Goal: Information Seeking & Learning: Check status

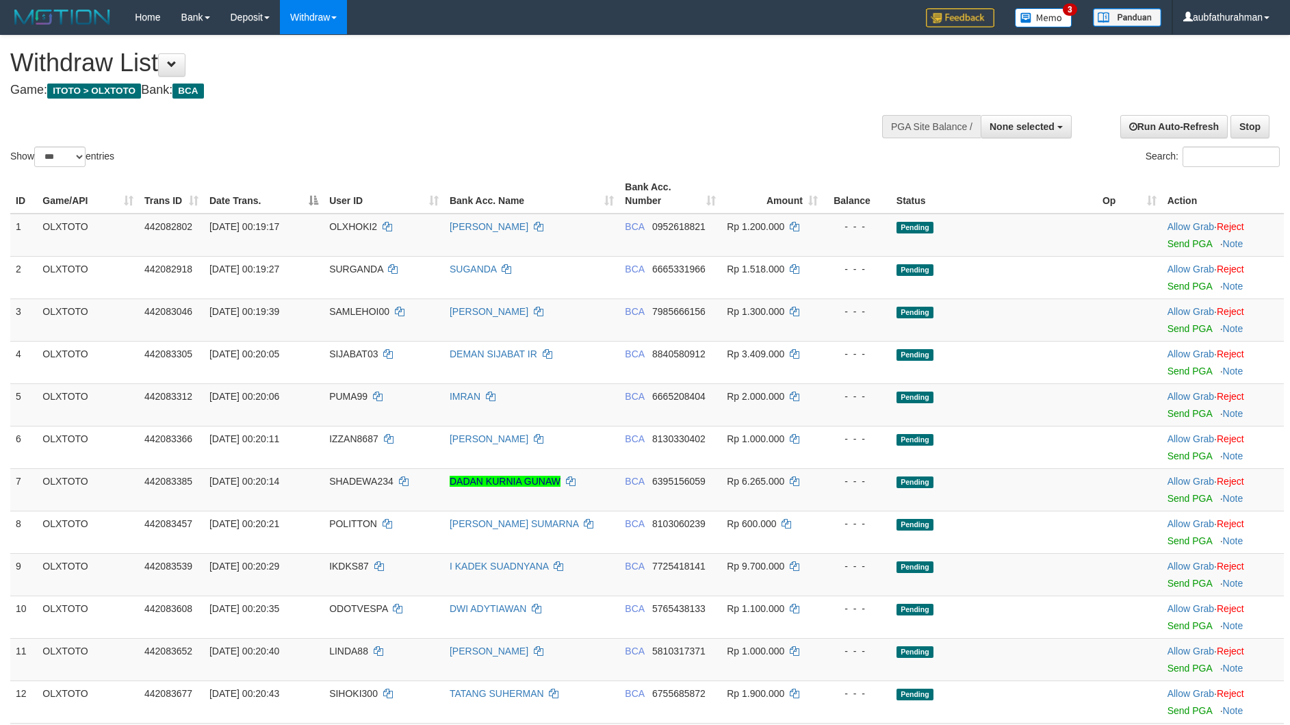
select select
select select "***"
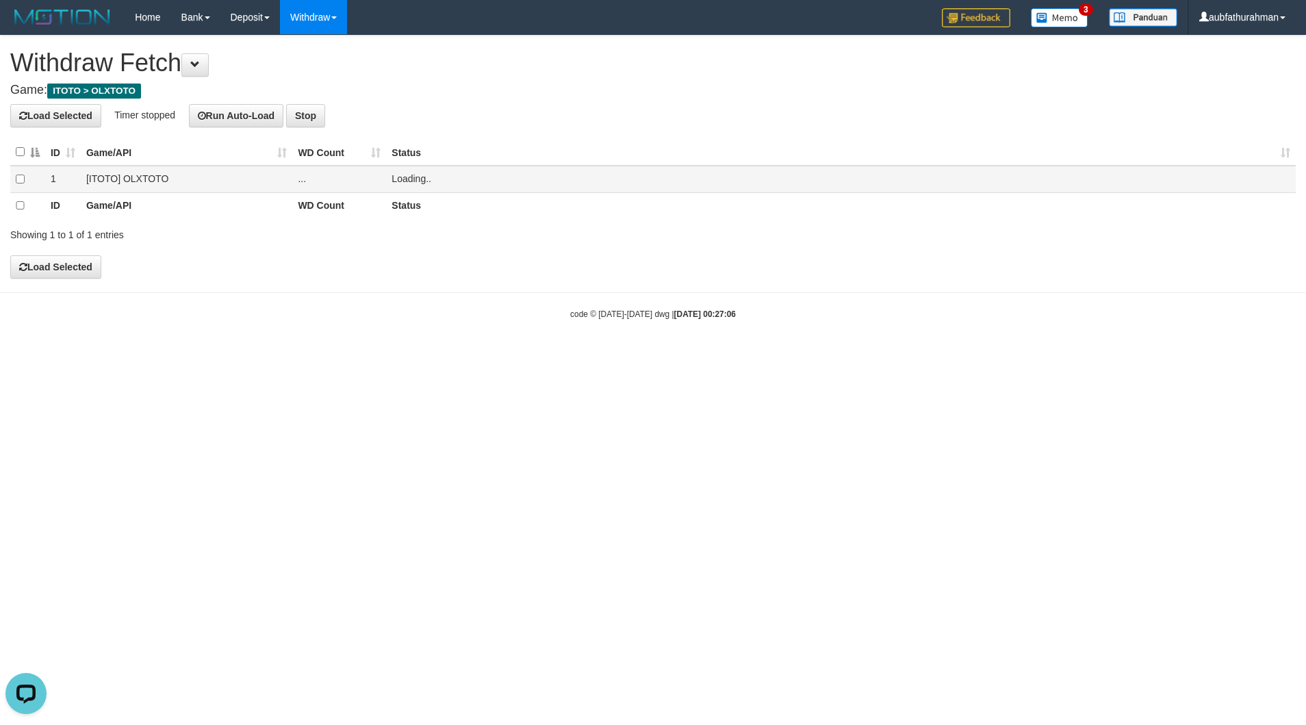
click at [400, 175] on span "Loading.." at bounding box center [411, 178] width 40 height 11
drag, startPoint x: 485, startPoint y: 399, endPoint x: 470, endPoint y: 383, distance: 21.8
click at [481, 355] on html "Toggle navigation Home Bank Account List Load By Website Group [ITOTO] OLXTOTO …" at bounding box center [653, 177] width 1306 height 355
click at [335, 27] on link "Withdraw" at bounding box center [313, 17] width 67 height 34
click at [347, 189] on link "PGA History" at bounding box center [335, 198] width 108 height 18
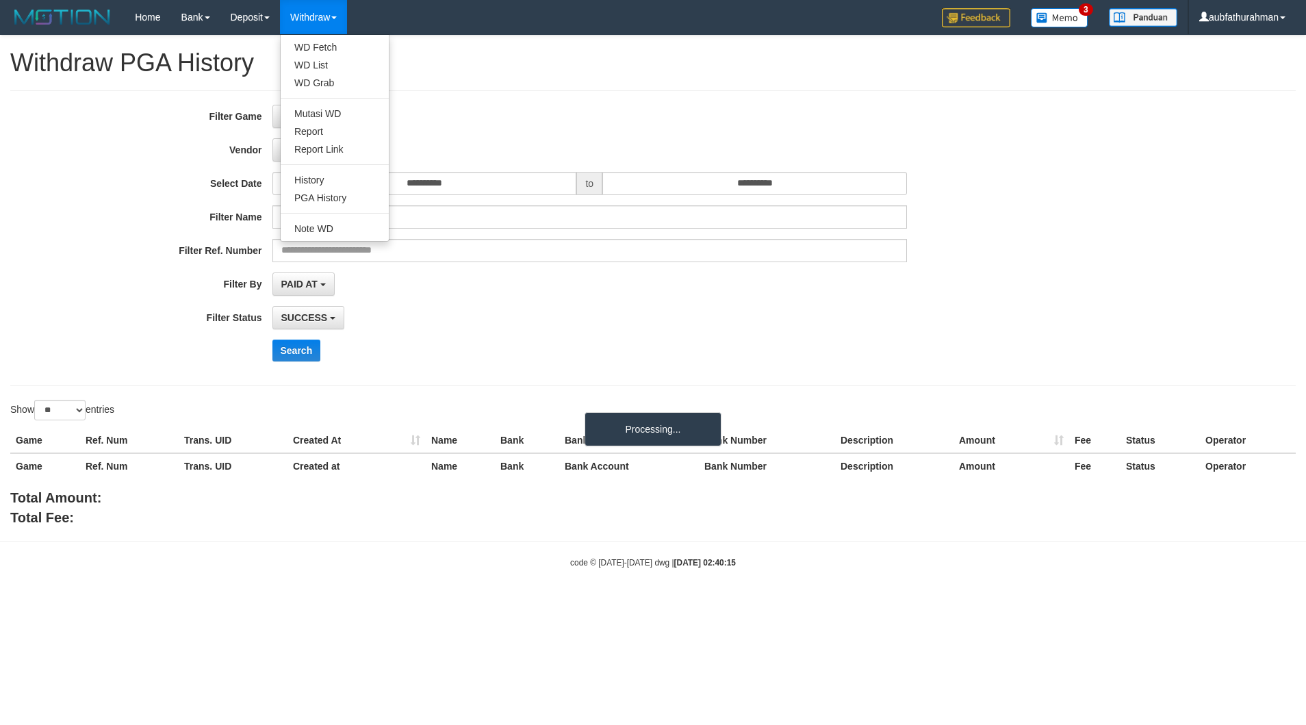
select select
select select "**"
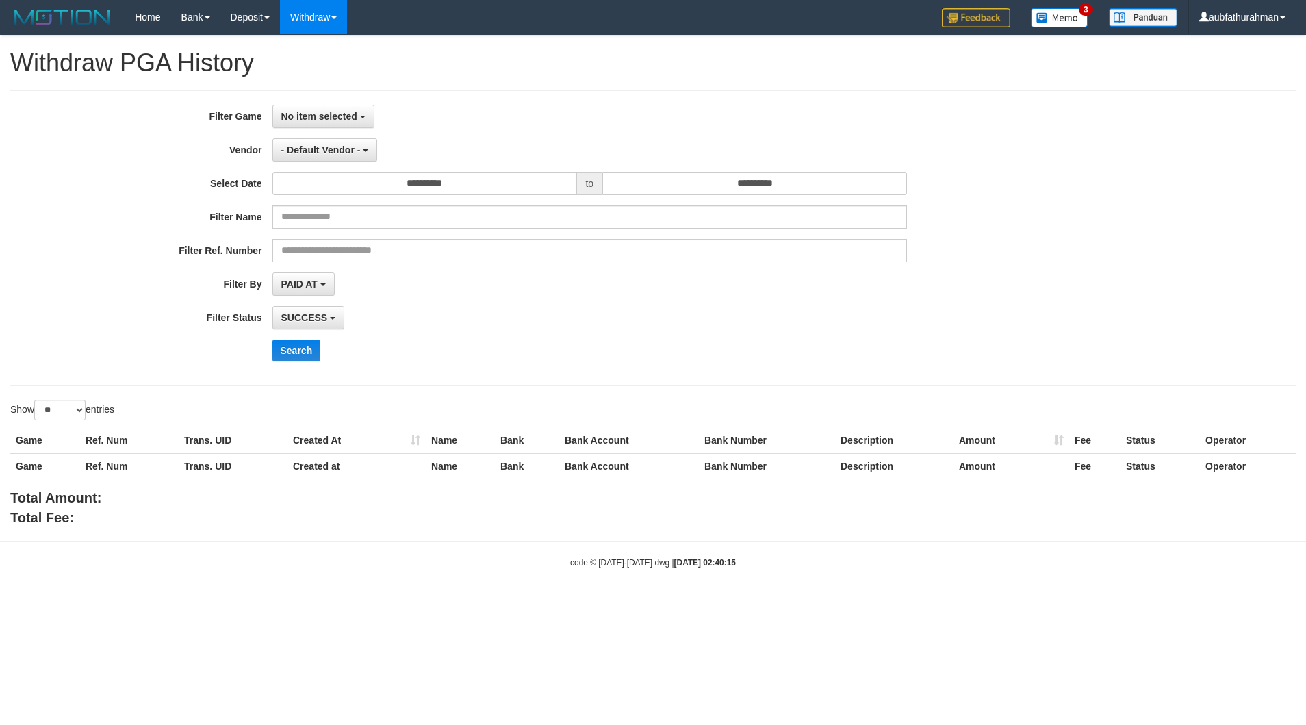
drag, startPoint x: 552, startPoint y: 60, endPoint x: 450, endPoint y: 85, distance: 104.9
click at [552, 60] on h1 "Withdraw PGA History" at bounding box center [652, 62] width 1285 height 27
click at [342, 97] on div "**********" at bounding box center [652, 238] width 1285 height 296
click at [339, 107] on button "No item selected" at bounding box center [323, 116] width 102 height 23
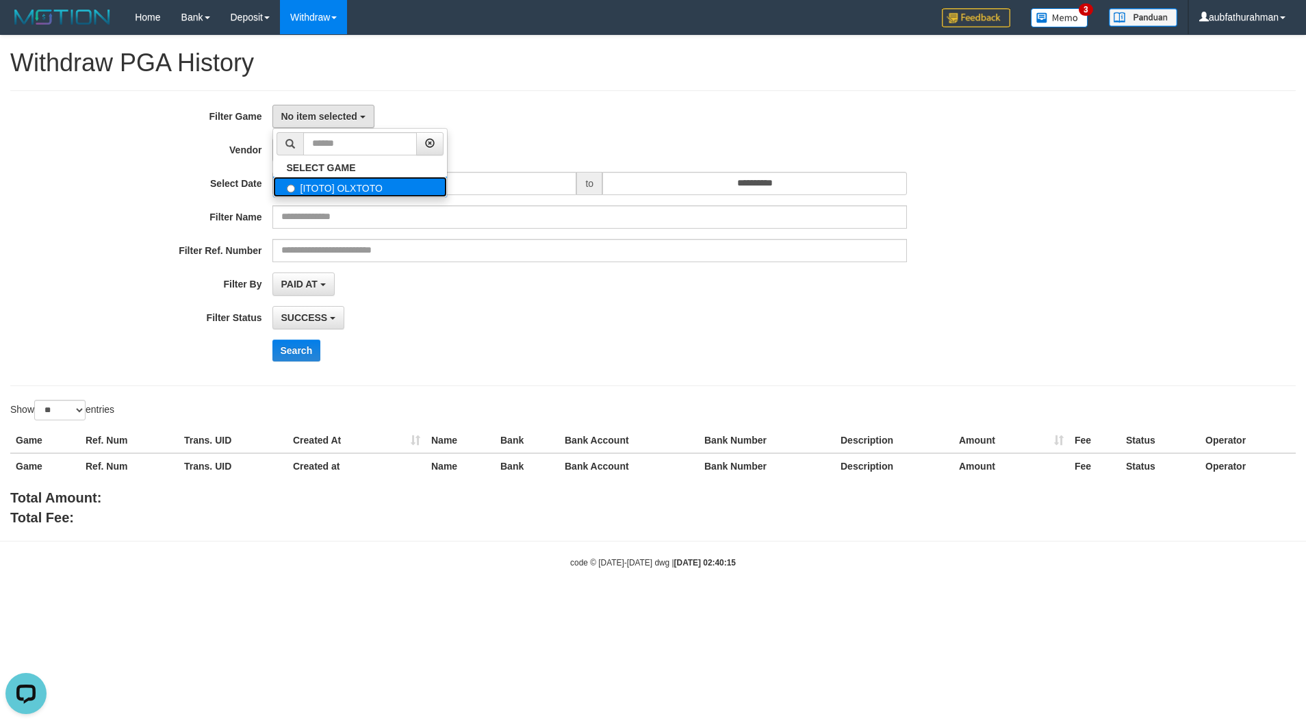
click at [349, 193] on label "[ITOTO] OLXTOTO" at bounding box center [360, 187] width 174 height 21
select select "***"
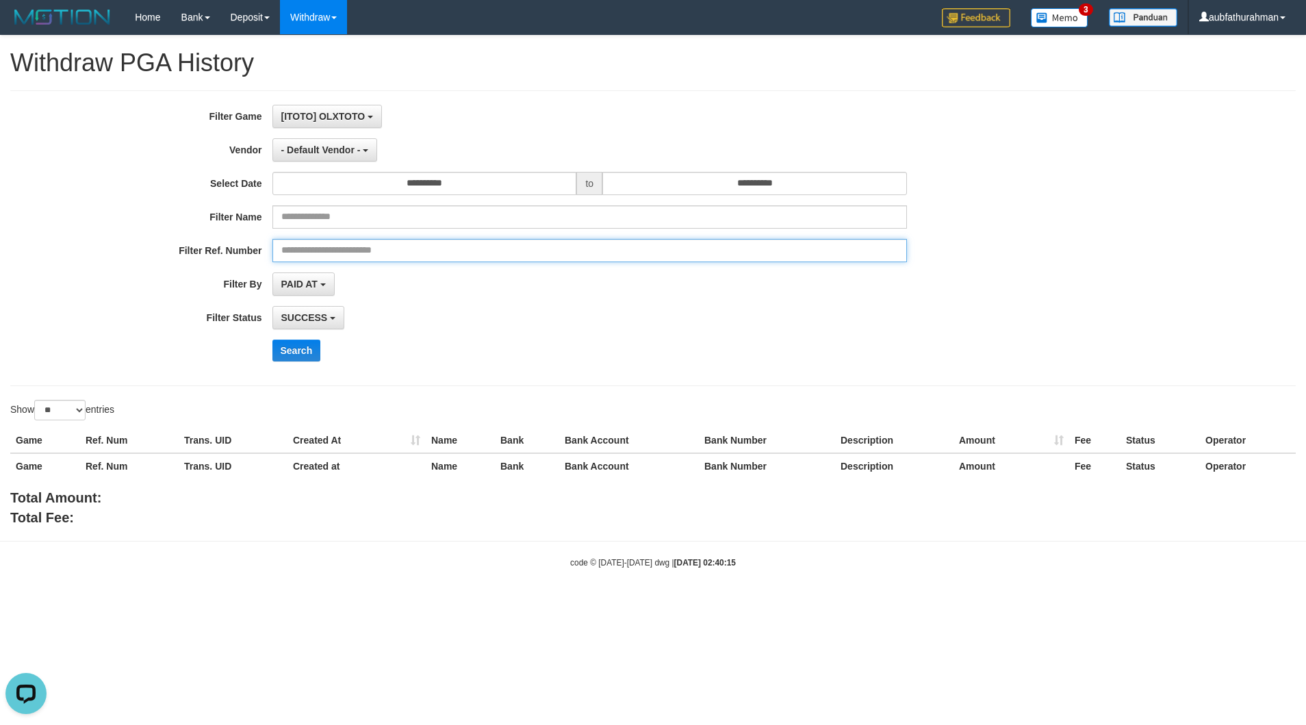
click at [339, 241] on input "text" at bounding box center [589, 250] width 635 height 23
click at [335, 218] on input "text" at bounding box center [589, 216] width 635 height 23
paste input "**********"
type input "**********"
click at [359, 146] on span "- Default Vendor -" at bounding box center [320, 149] width 79 height 11
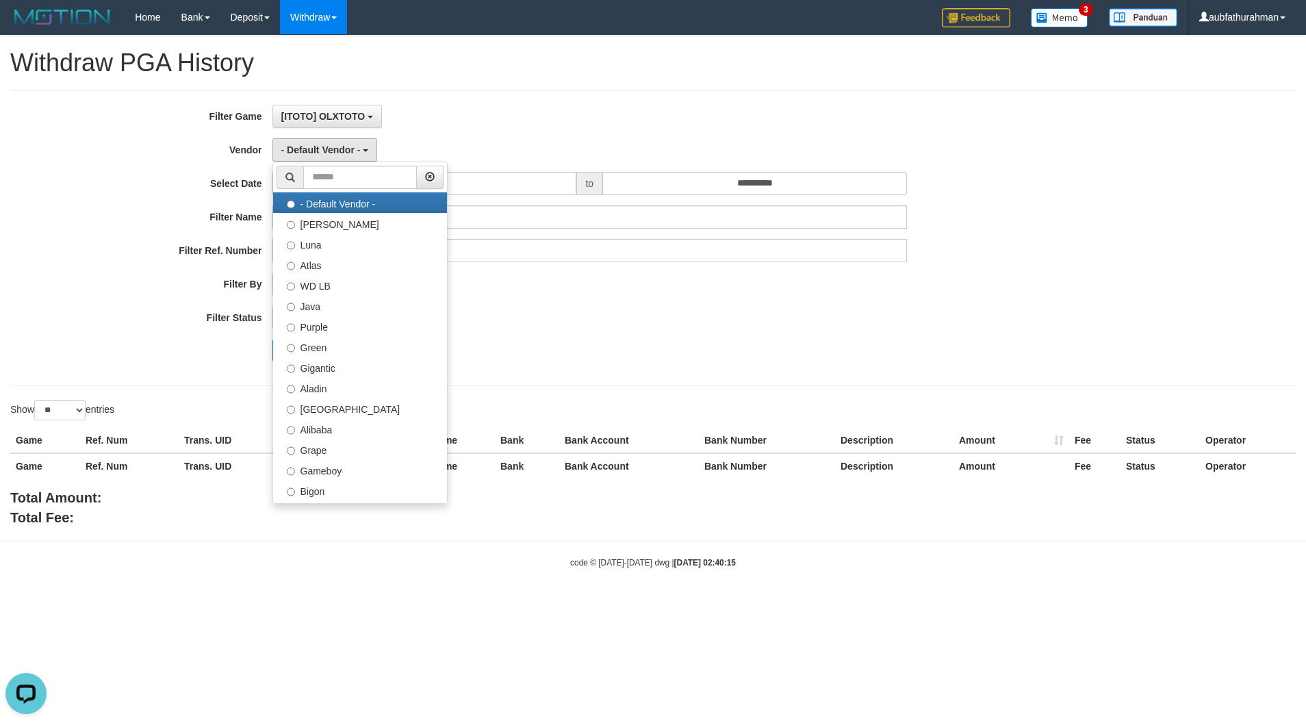
click at [871, 519] on div "Total Amount: Total Fee:" at bounding box center [652, 507] width 1285 height 39
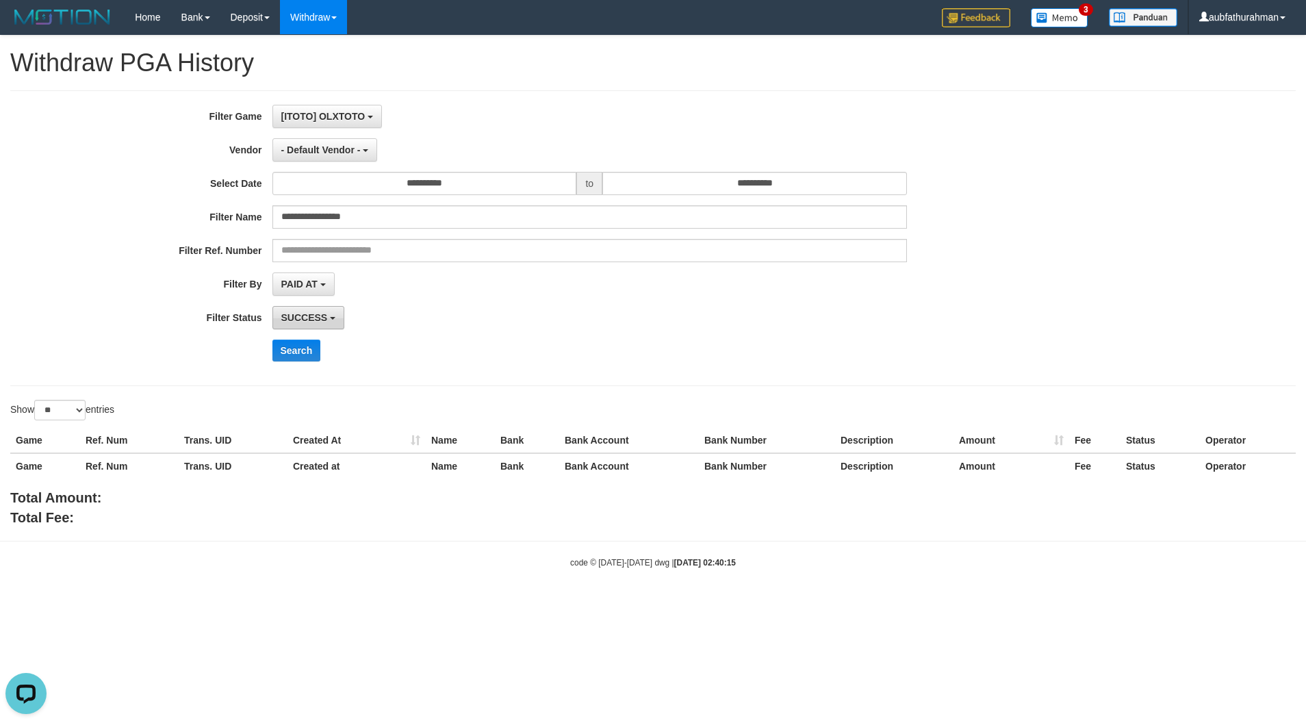
click at [316, 316] on span "SUCCESS" at bounding box center [304, 317] width 47 height 11
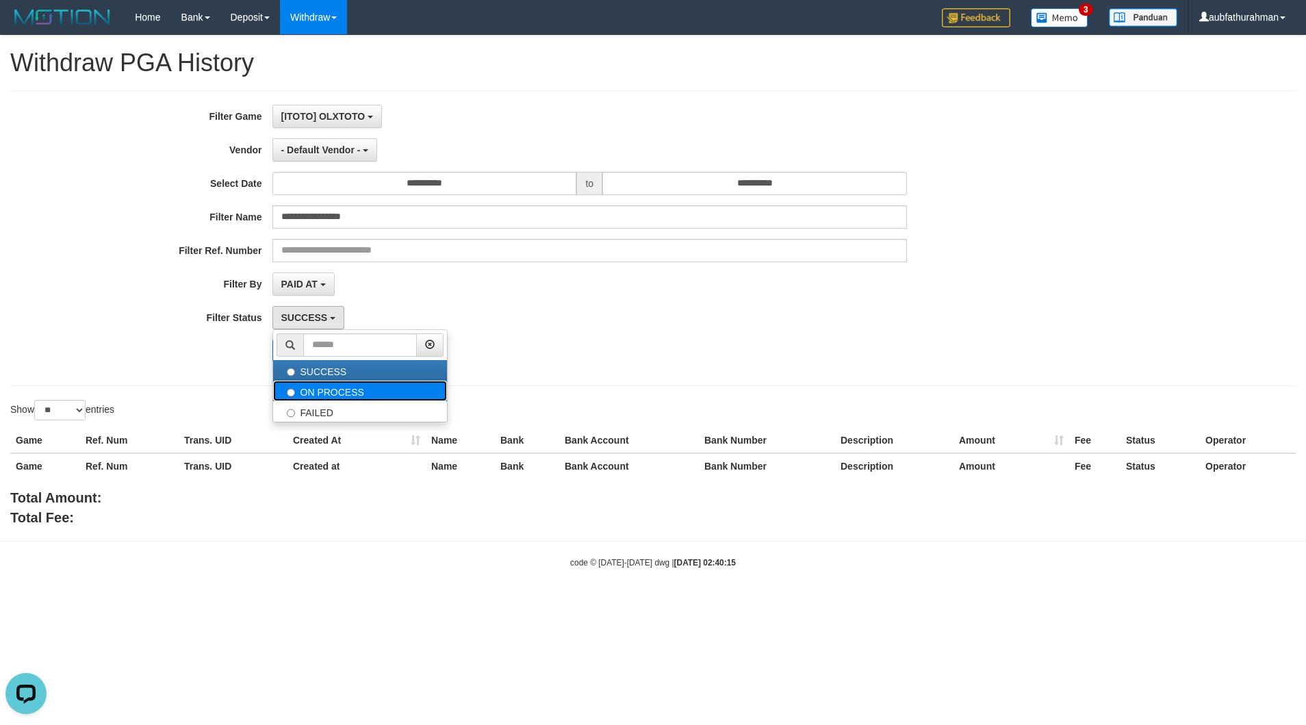
click at [335, 401] on label "ON PROCESS" at bounding box center [360, 391] width 174 height 21
select select "*"
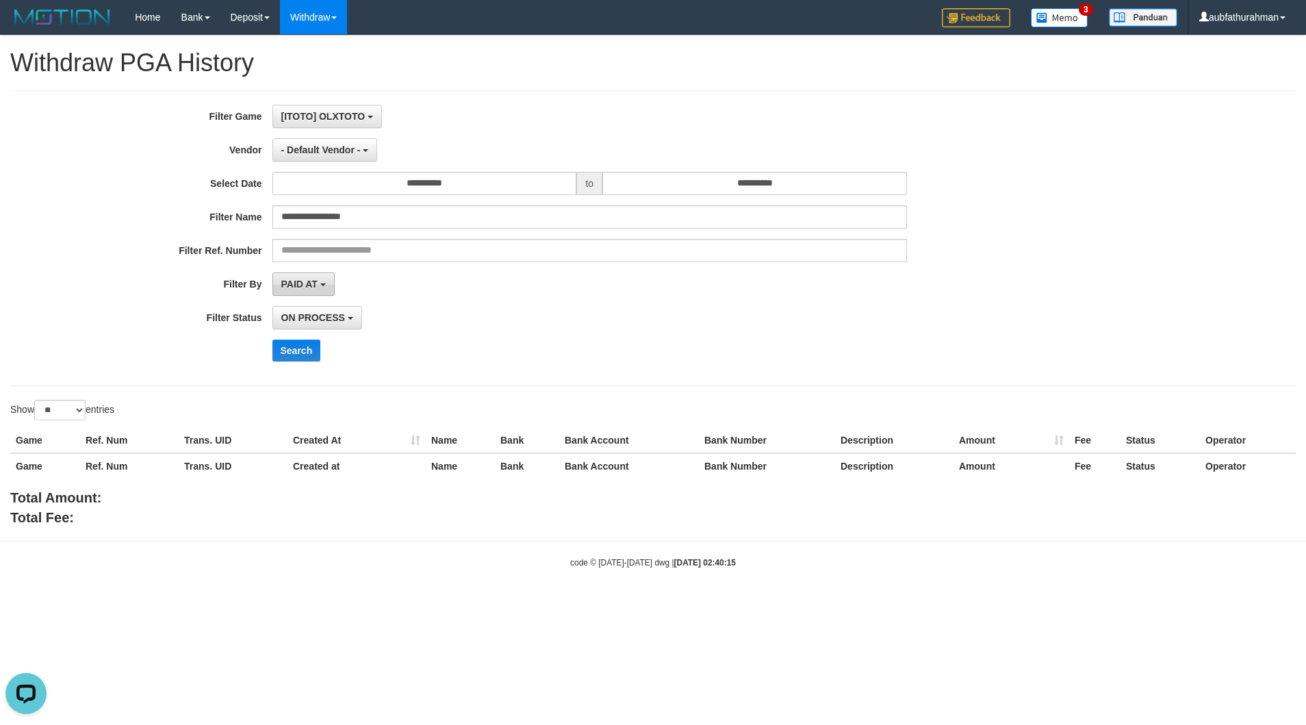
click at [306, 286] on span "PAID AT" at bounding box center [299, 284] width 36 height 11
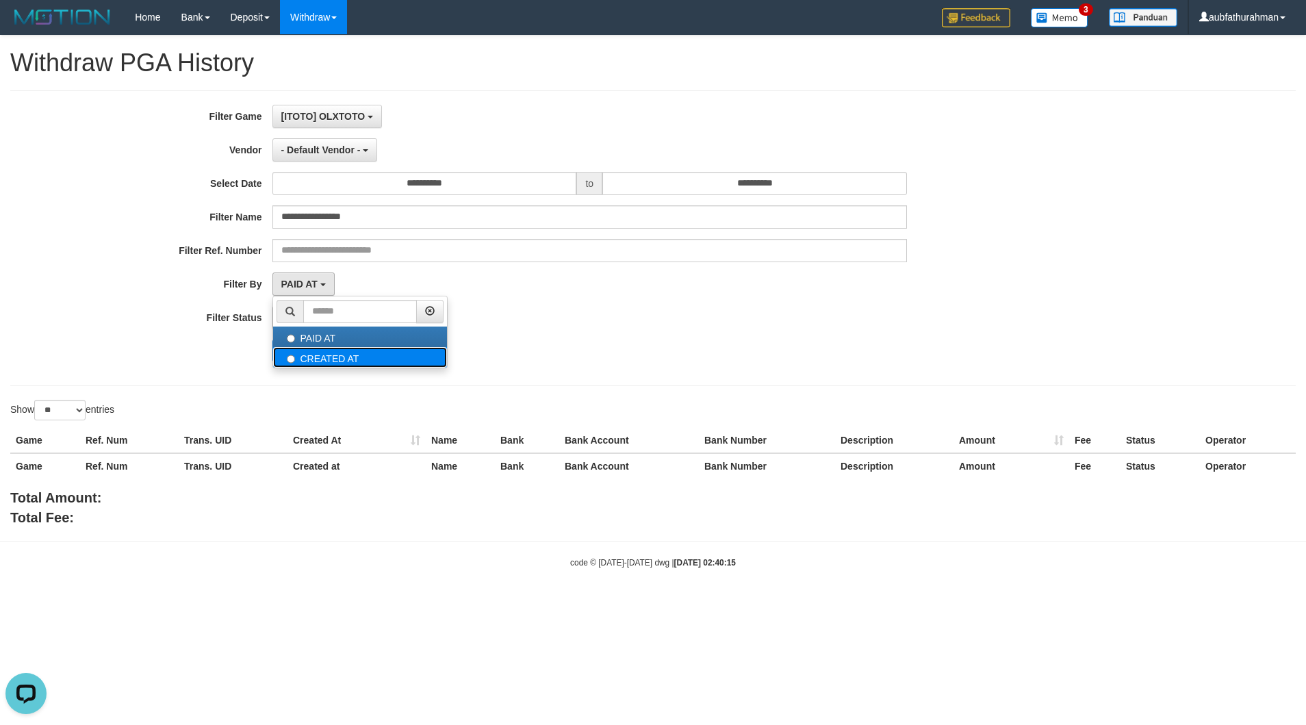
click at [319, 365] on label "CREATED AT" at bounding box center [360, 357] width 174 height 21
select select "*"
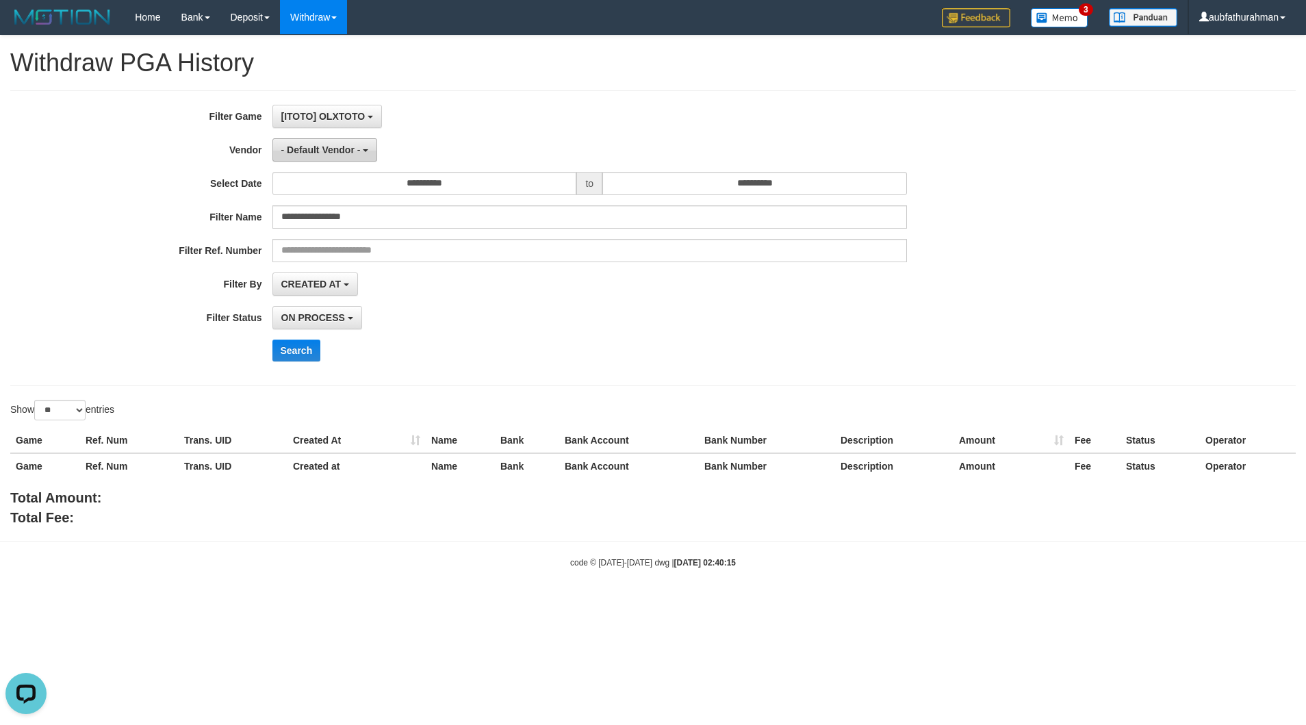
click at [333, 162] on button "- Default Vendor -" at bounding box center [324, 149] width 105 height 23
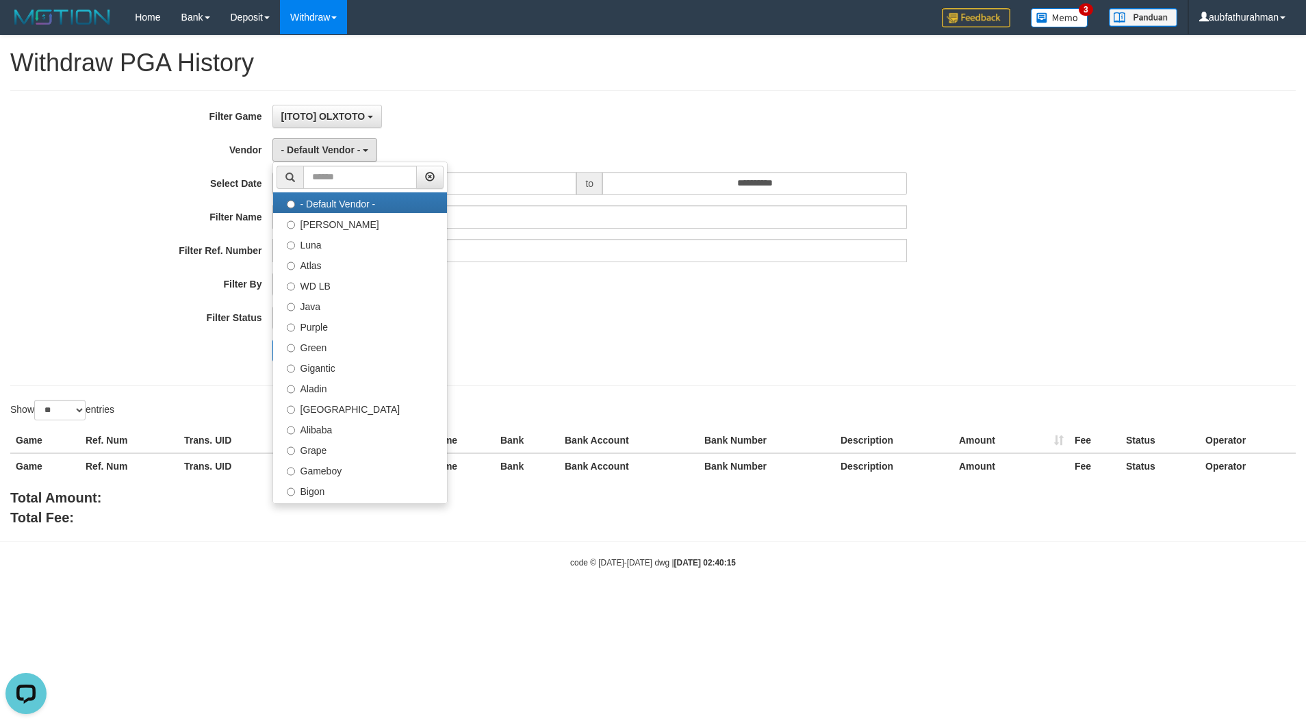
drag, startPoint x: 83, startPoint y: 286, endPoint x: 173, endPoint y: 292, distance: 90.6
click at [83, 286] on label "Filter By" at bounding box center [136, 281] width 272 height 18
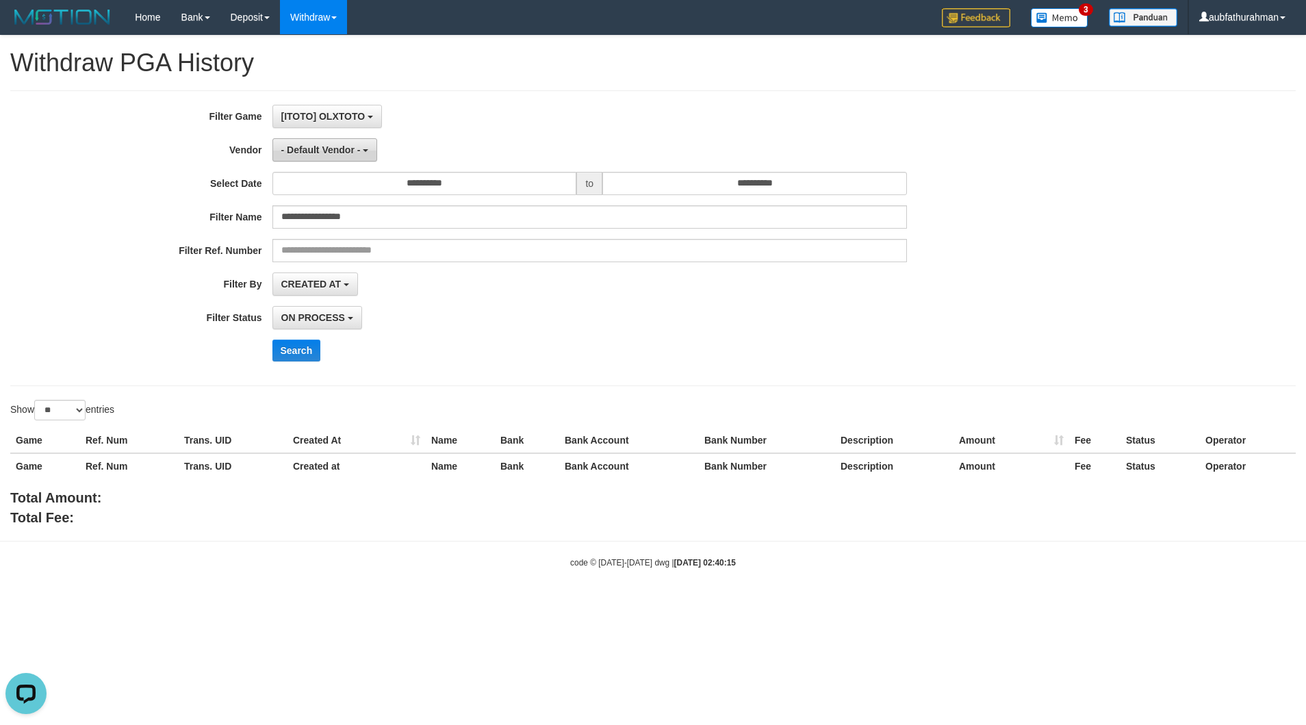
click at [345, 154] on span "- Default Vendor -" at bounding box center [320, 149] width 79 height 11
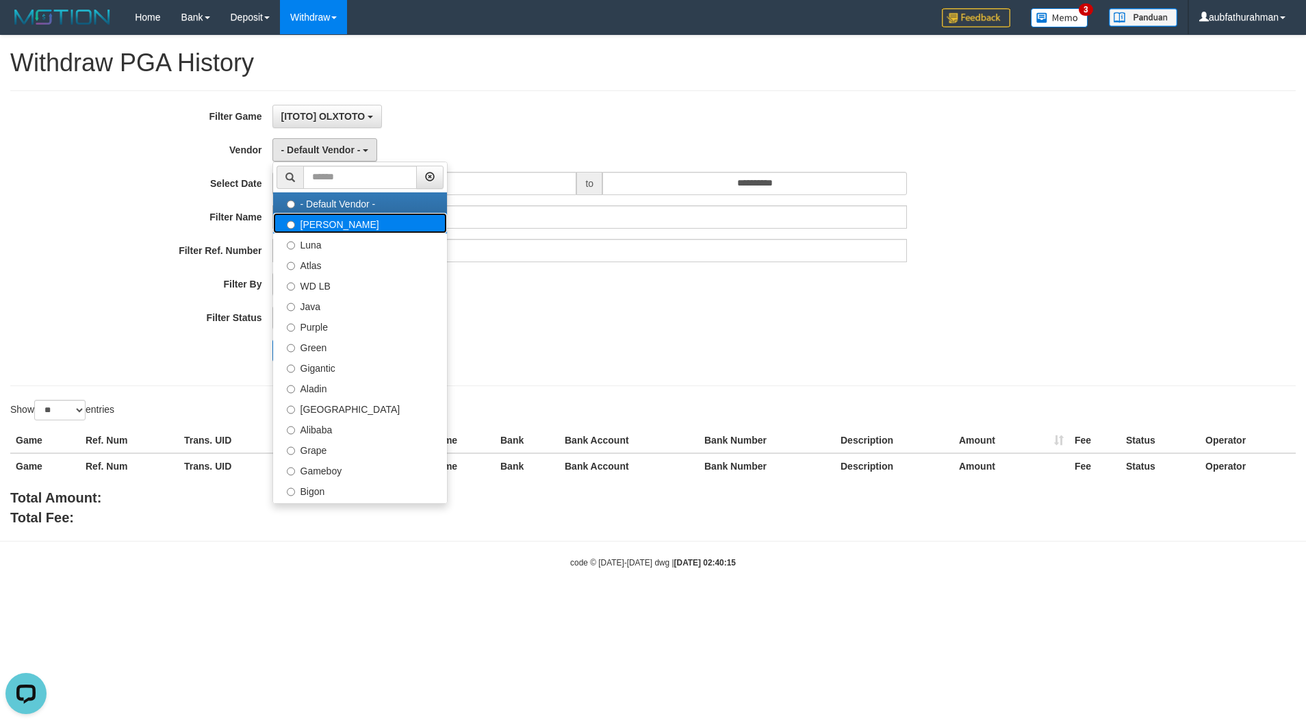
click at [346, 226] on label "[PERSON_NAME]" at bounding box center [360, 223] width 174 height 21
select select "**********"
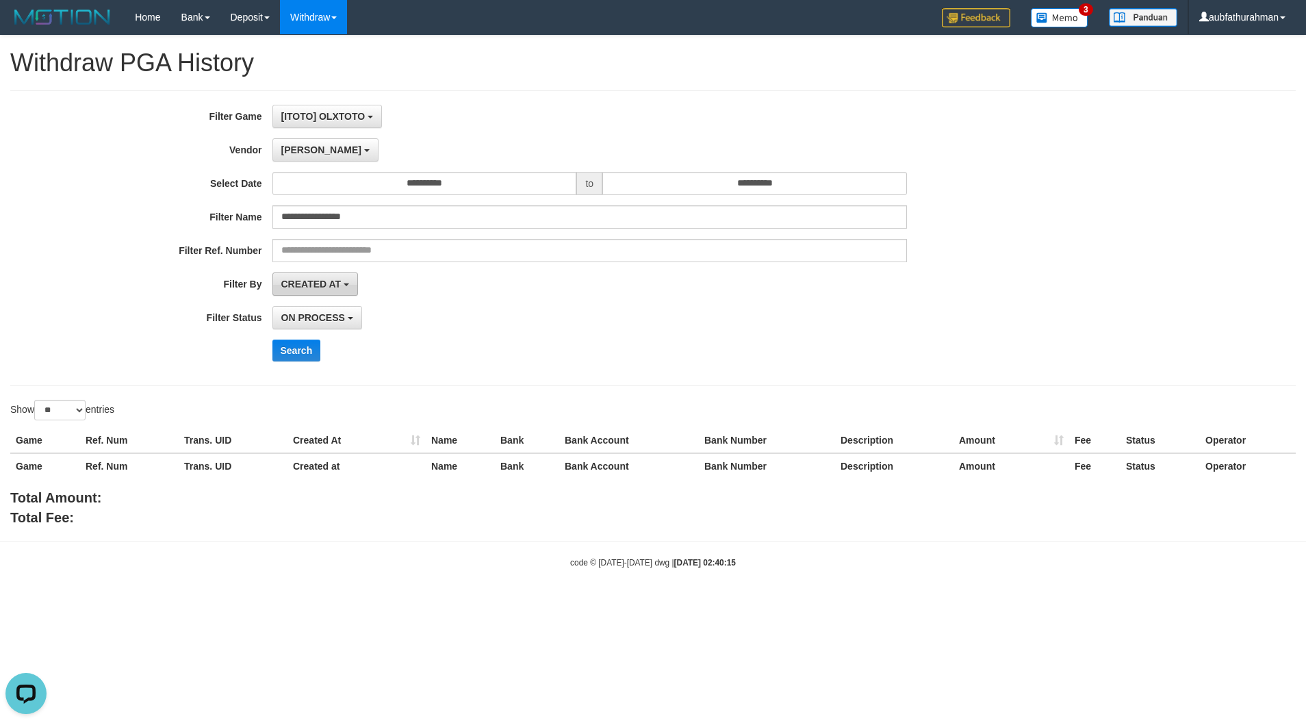
click at [333, 274] on button "CREATED AT" at bounding box center [315, 283] width 86 height 23
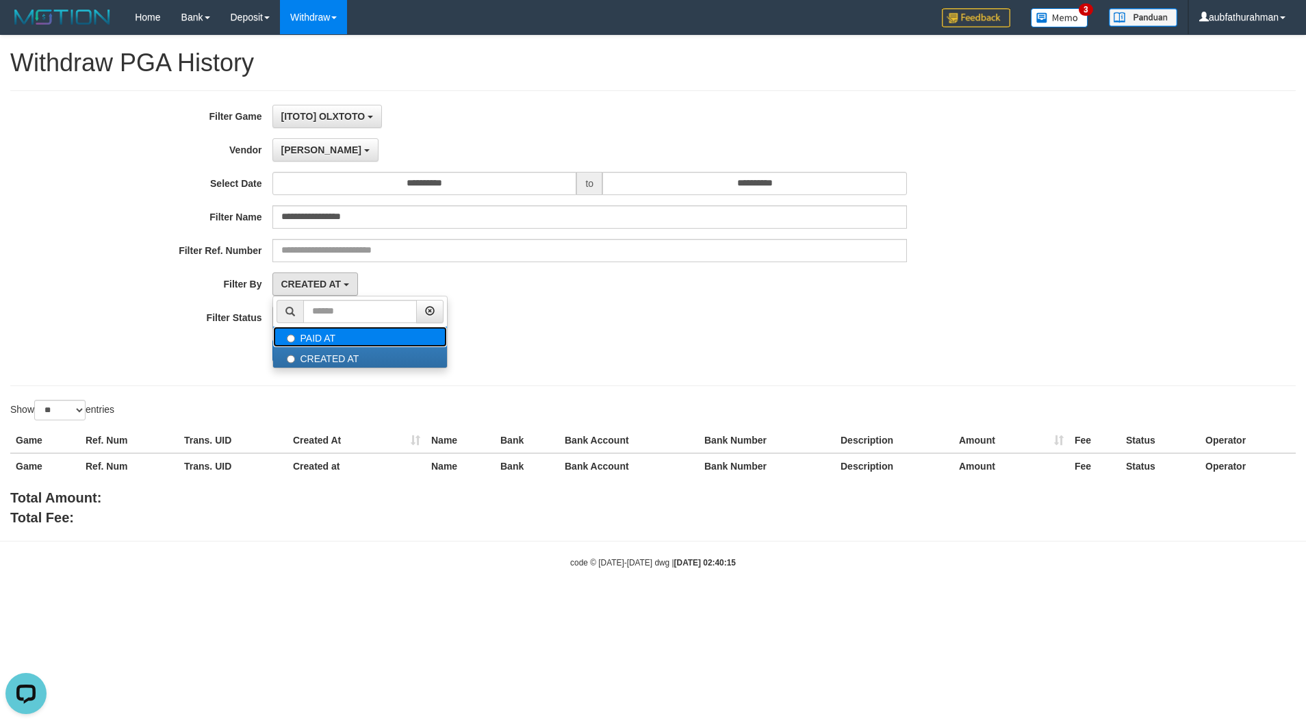
click at [324, 347] on label "PAID AT" at bounding box center [360, 336] width 174 height 21
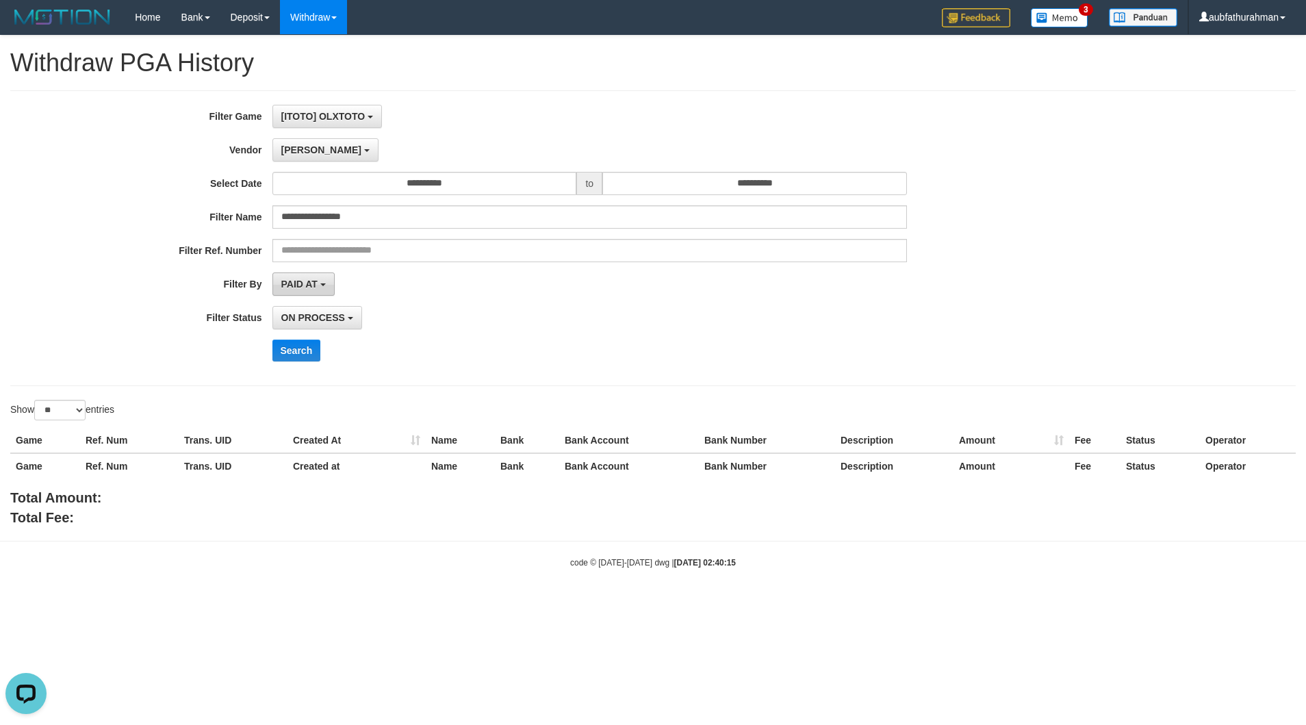
click at [324, 282] on button "PAID AT" at bounding box center [303, 283] width 62 height 23
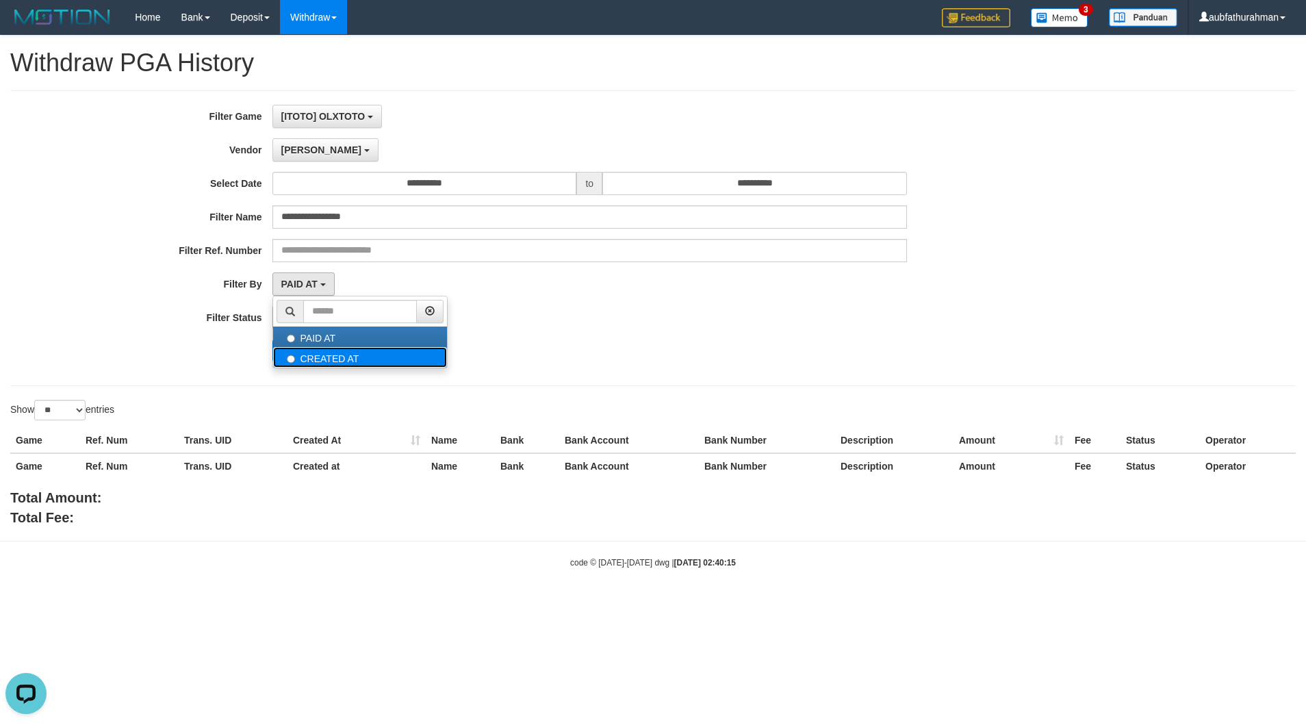
click at [319, 354] on label "CREATED AT" at bounding box center [360, 357] width 174 height 21
select select "*"
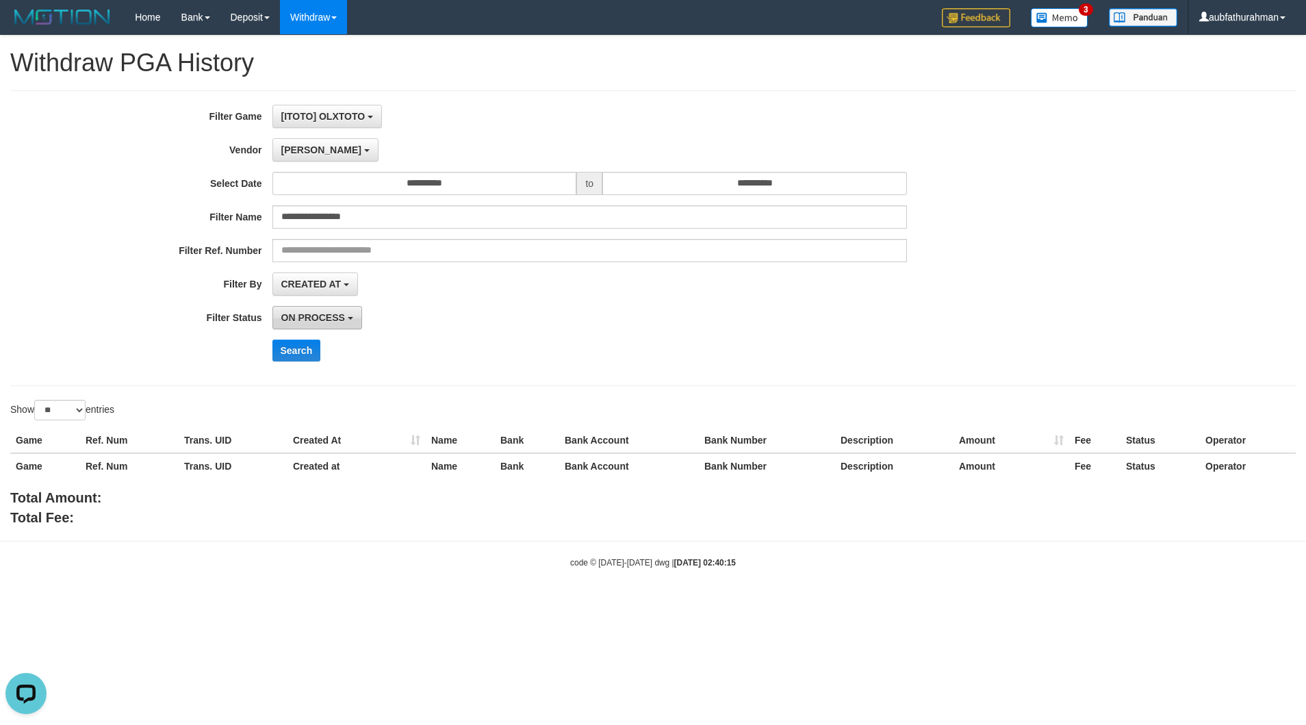
click at [339, 310] on button "ON PROCESS" at bounding box center [317, 317] width 90 height 23
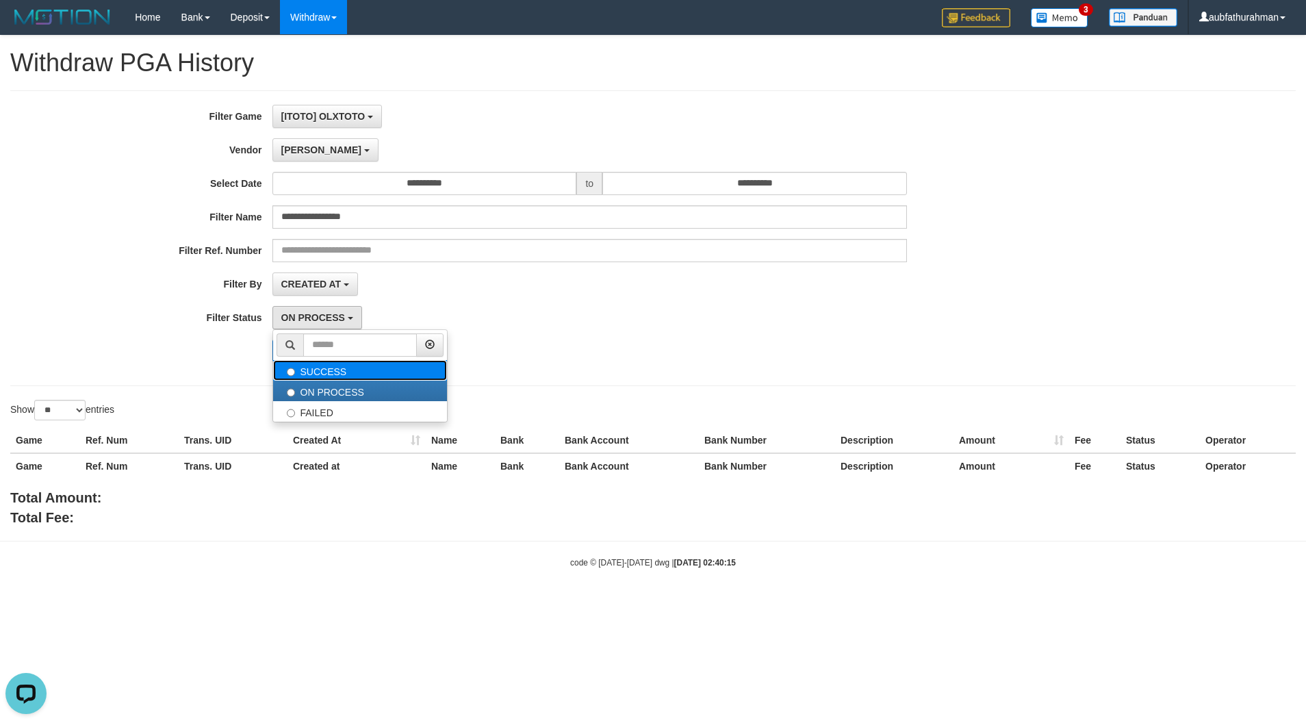
click at [323, 372] on label "SUCCESS" at bounding box center [360, 370] width 174 height 21
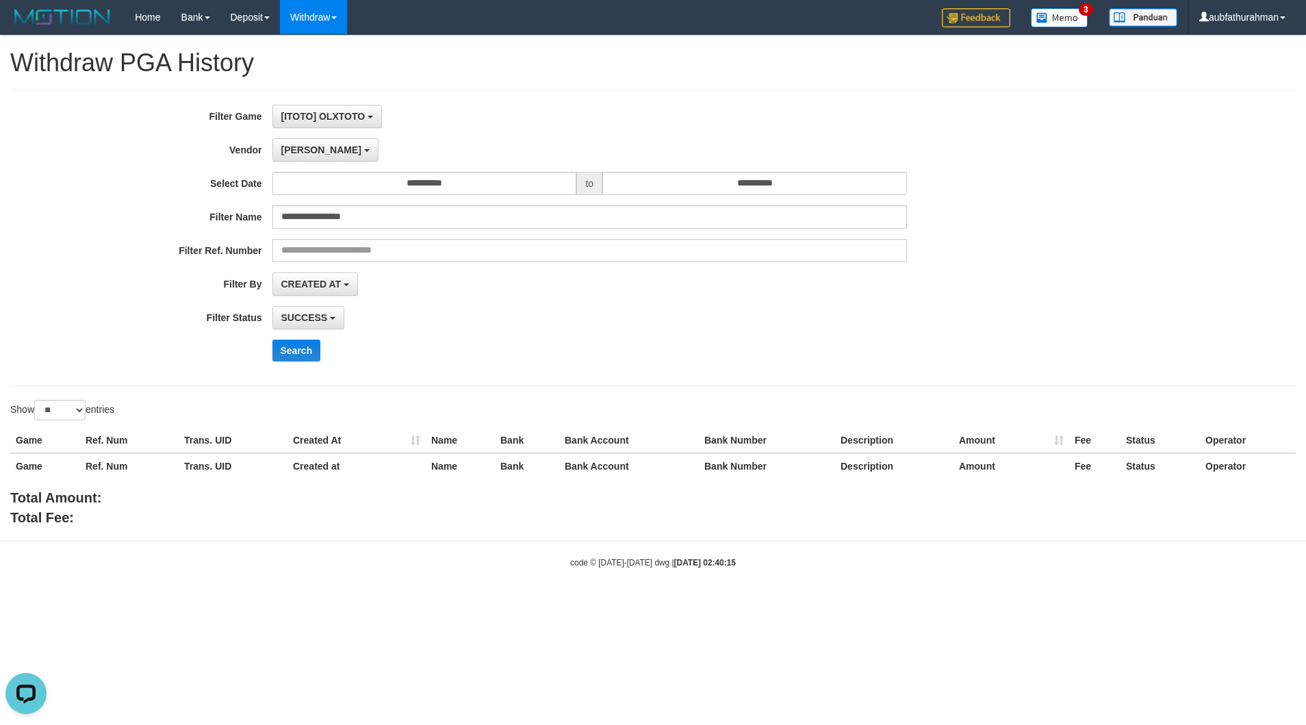
click at [300, 376] on div "**********" at bounding box center [652, 238] width 1285 height 296
click at [300, 360] on button "Search" at bounding box center [296, 350] width 49 height 22
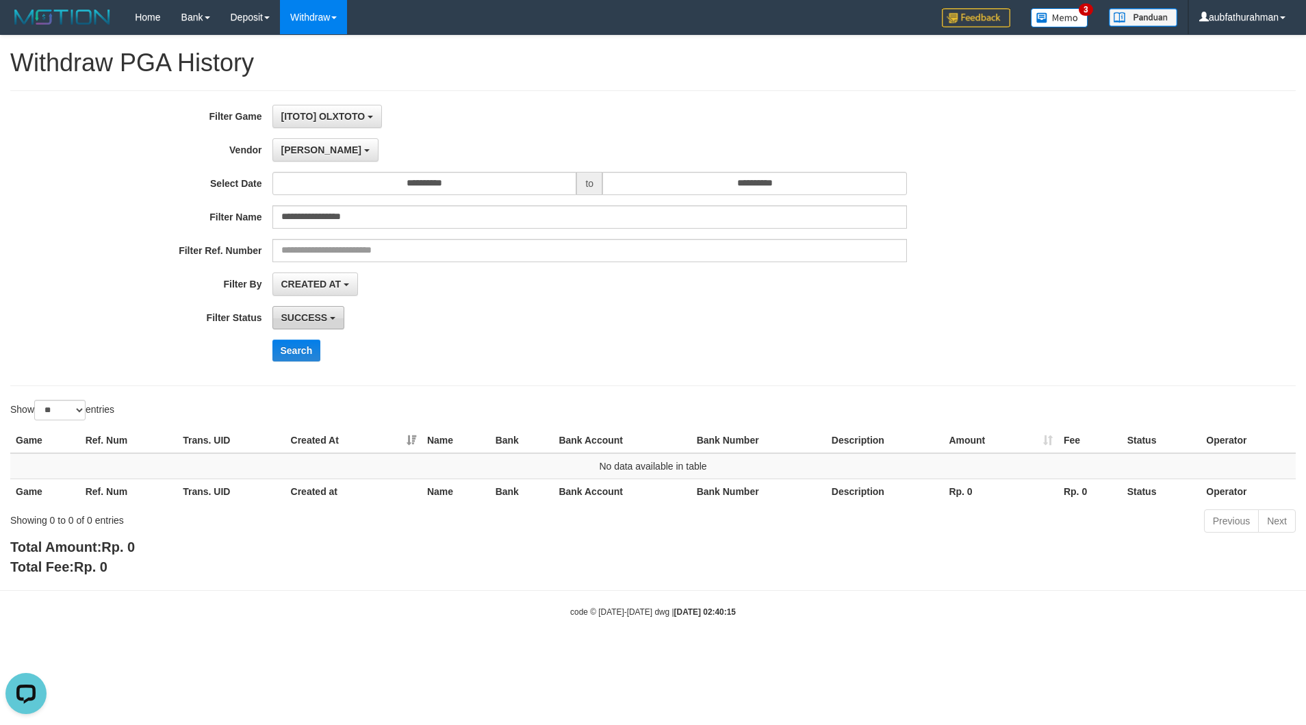
click at [321, 315] on span "SUCCESS" at bounding box center [304, 317] width 47 height 11
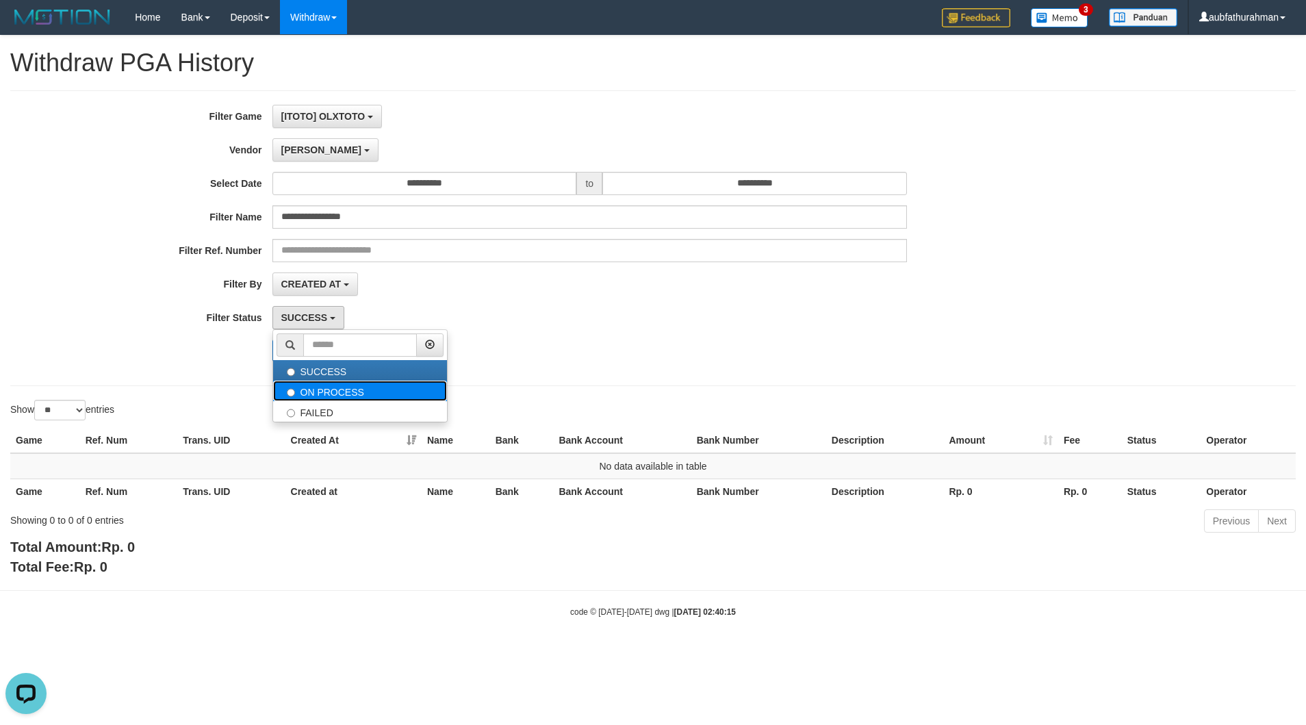
click at [342, 391] on label "ON PROCESS" at bounding box center [360, 391] width 174 height 21
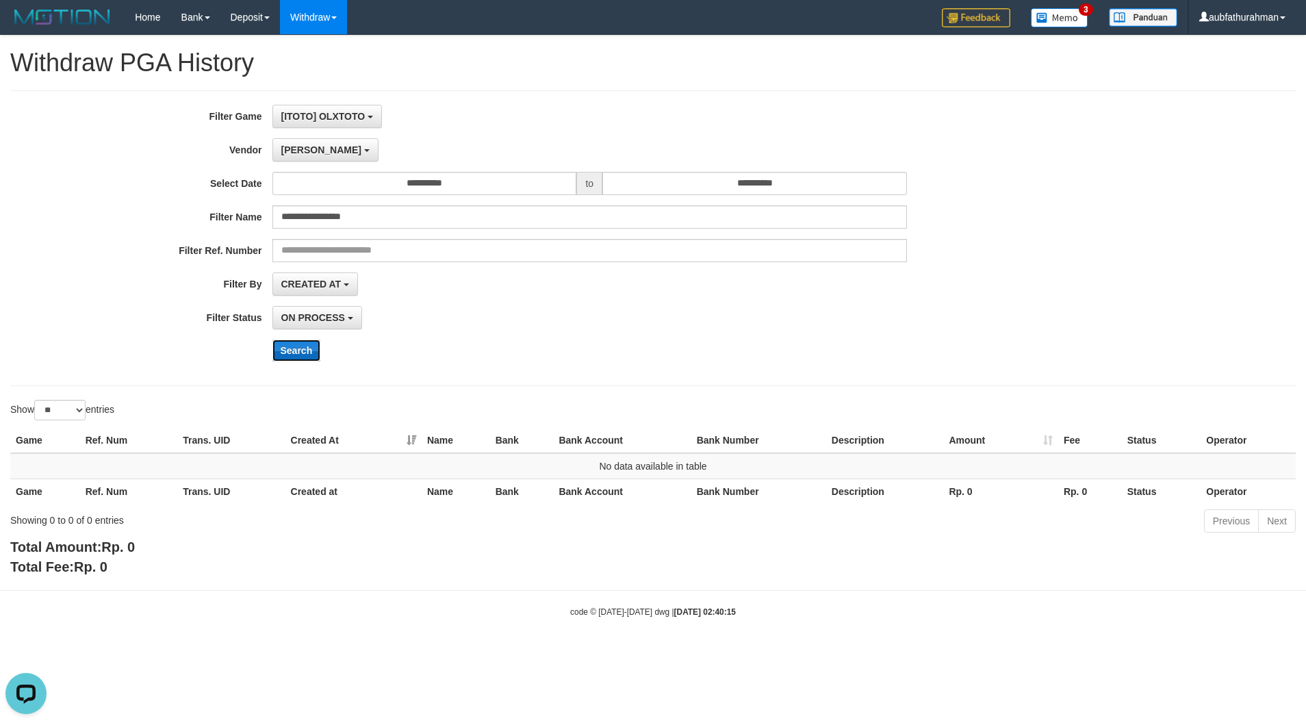
click at [308, 355] on button "Search" at bounding box center [296, 350] width 49 height 22
click at [337, 333] on div "**********" at bounding box center [544, 238] width 1088 height 267
click at [341, 323] on span "ON PROCESS" at bounding box center [313, 317] width 64 height 11
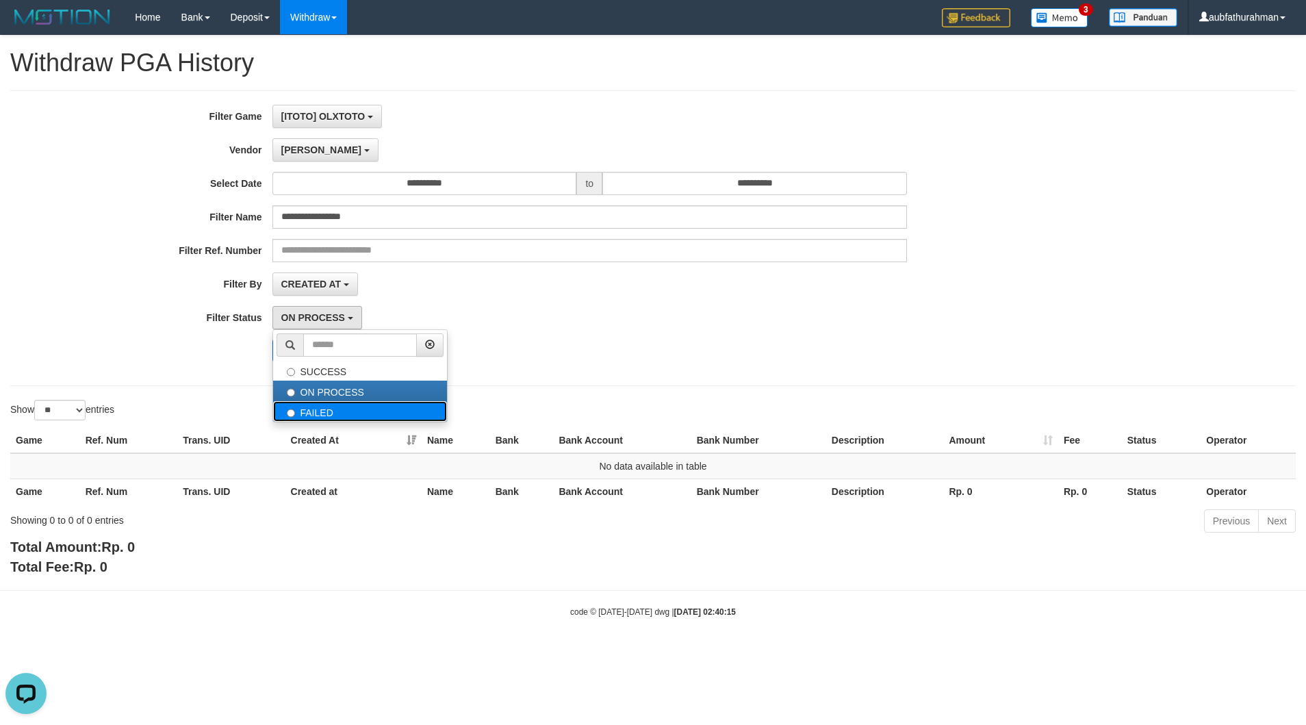
click at [326, 411] on label "FAILED" at bounding box center [360, 411] width 174 height 21
select select "*"
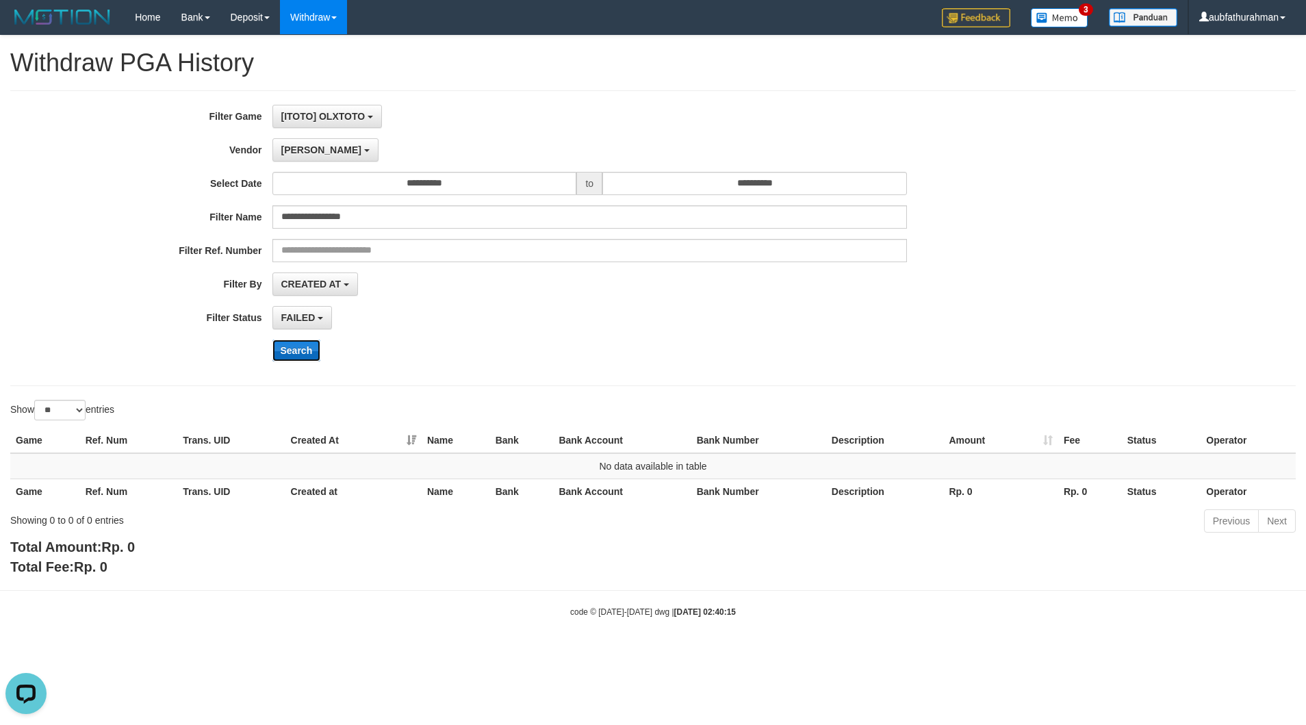
click at [305, 358] on button "Search" at bounding box center [296, 350] width 49 height 22
click at [319, 287] on span "CREATED AT" at bounding box center [311, 284] width 60 height 11
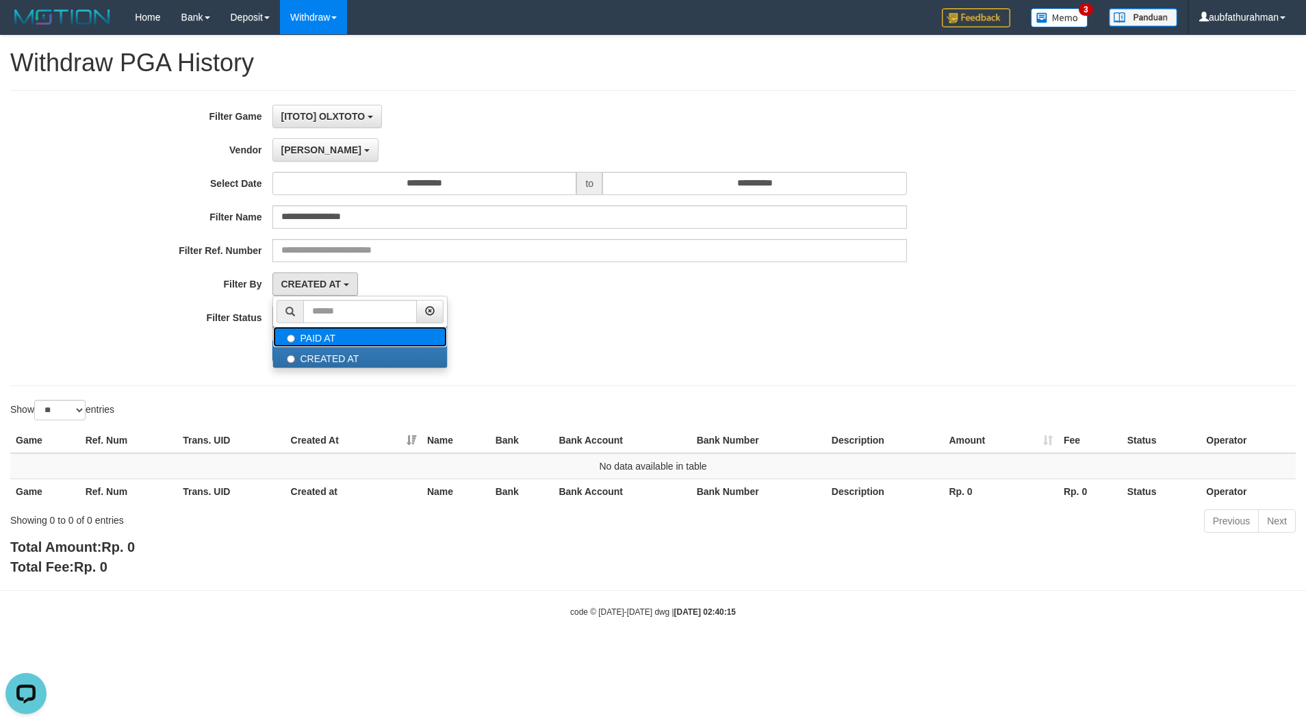
click at [323, 341] on label "PAID AT" at bounding box center [360, 336] width 174 height 21
select select "*"
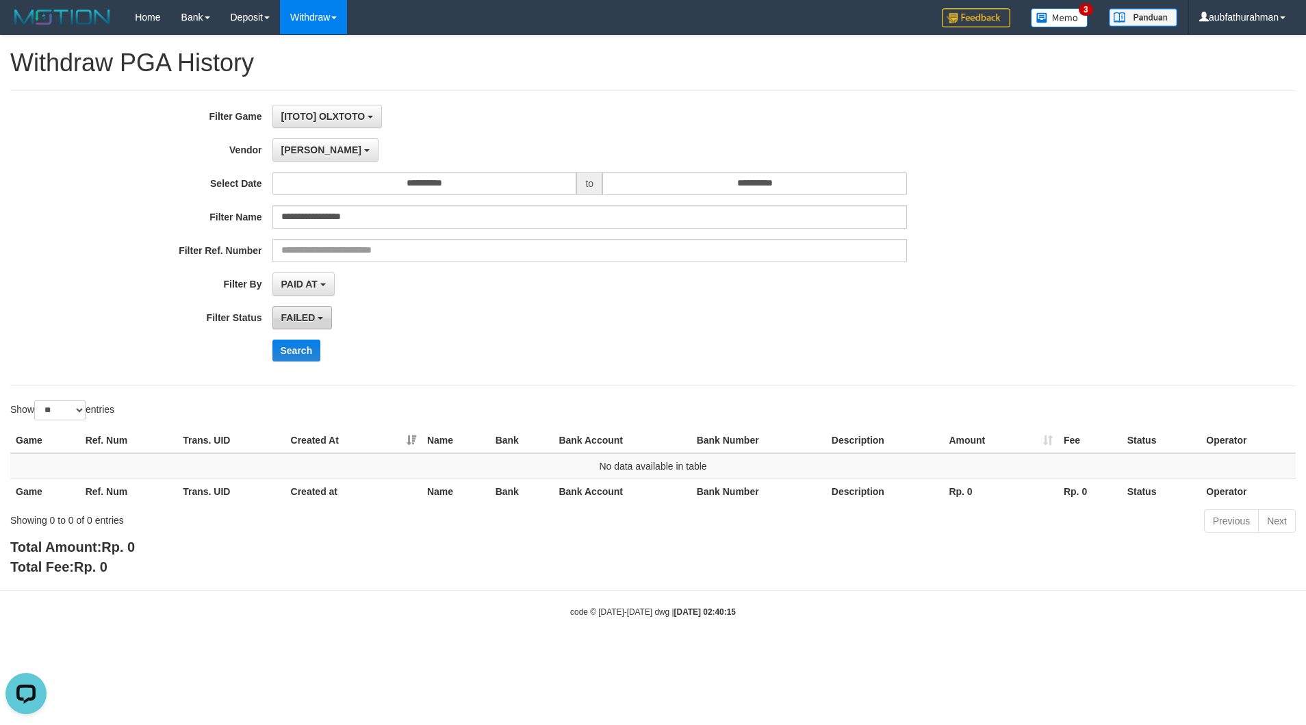
click at [305, 309] on button "FAILED" at bounding box center [302, 317] width 60 height 23
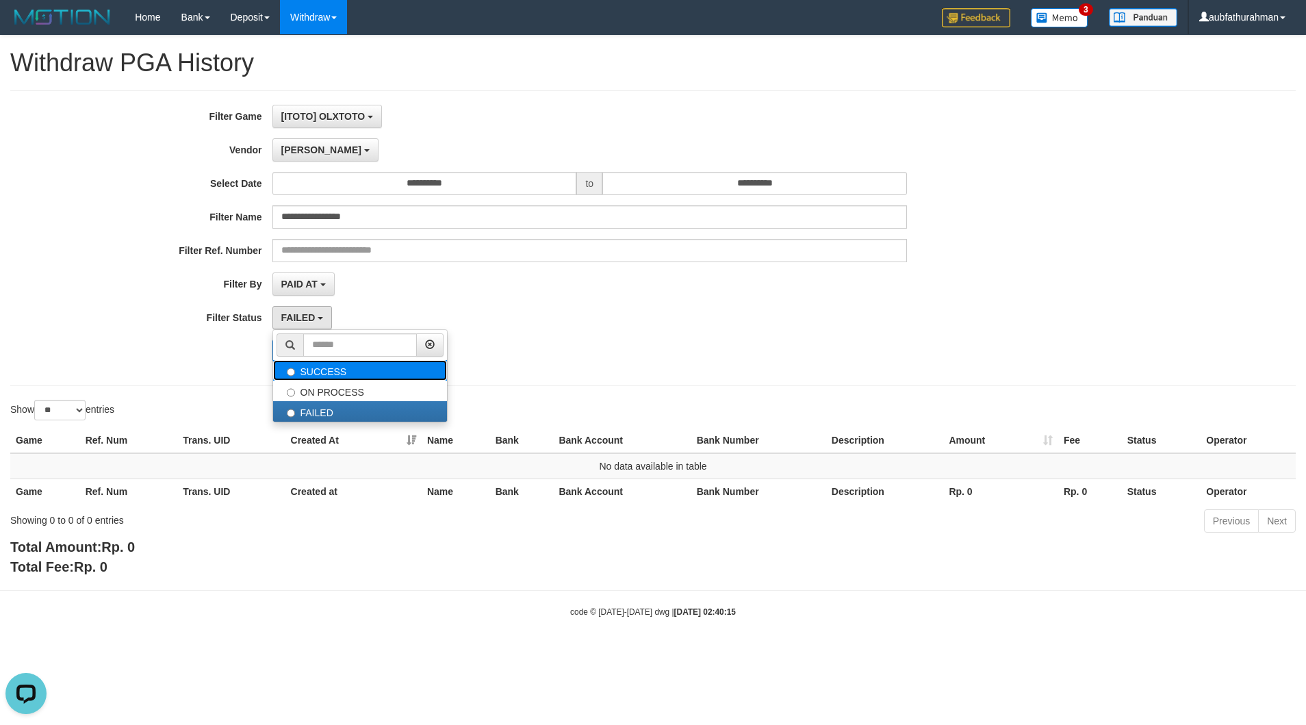
click at [331, 376] on label "SUCCESS" at bounding box center [360, 370] width 174 height 21
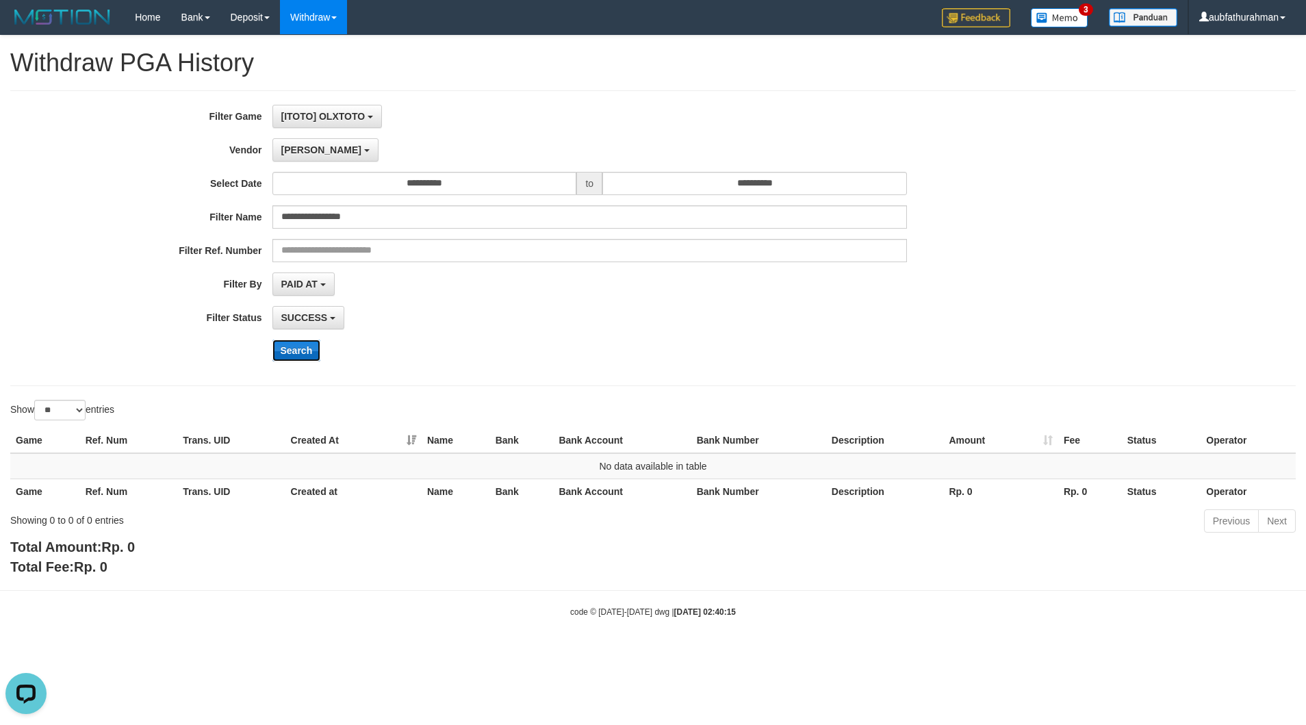
click at [303, 360] on button "Search" at bounding box center [296, 350] width 49 height 22
drag, startPoint x: 320, startPoint y: 303, endPoint x: 315, endPoint y: 315, distance: 13.5
click at [318, 306] on div "**********" at bounding box center [544, 238] width 1088 height 267
click at [315, 315] on span "SUCCESS" at bounding box center [304, 317] width 47 height 11
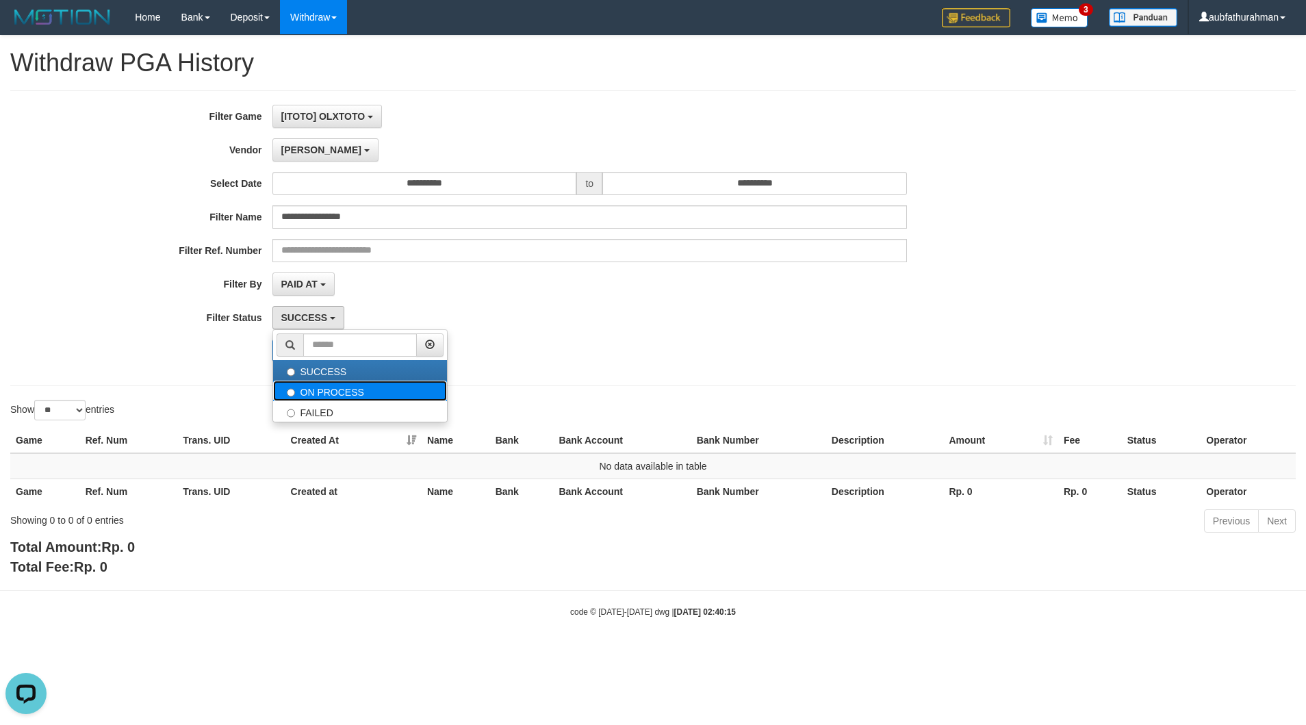
click at [323, 391] on label "ON PROCESS" at bounding box center [360, 391] width 174 height 21
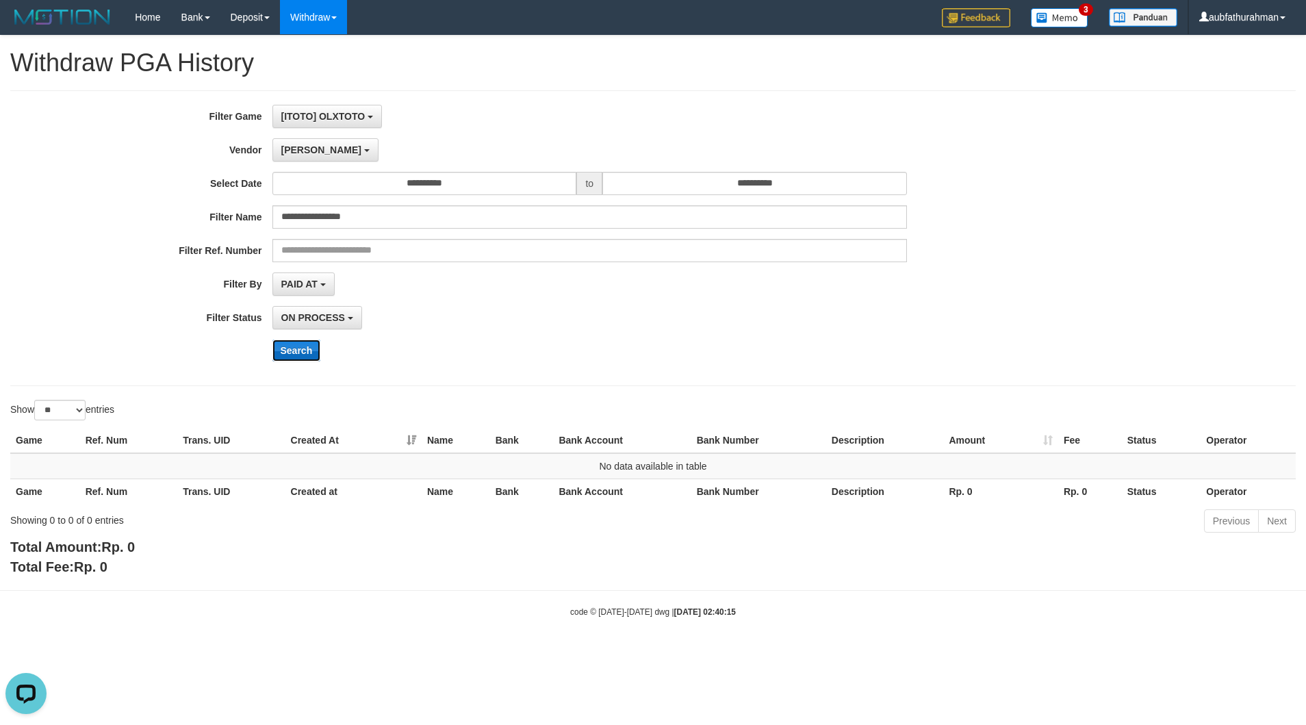
click at [300, 347] on button "Search" at bounding box center [296, 350] width 49 height 22
click at [296, 361] on button "Search" at bounding box center [296, 350] width 49 height 22
click at [348, 327] on button "ON PROCESS" at bounding box center [317, 317] width 90 height 23
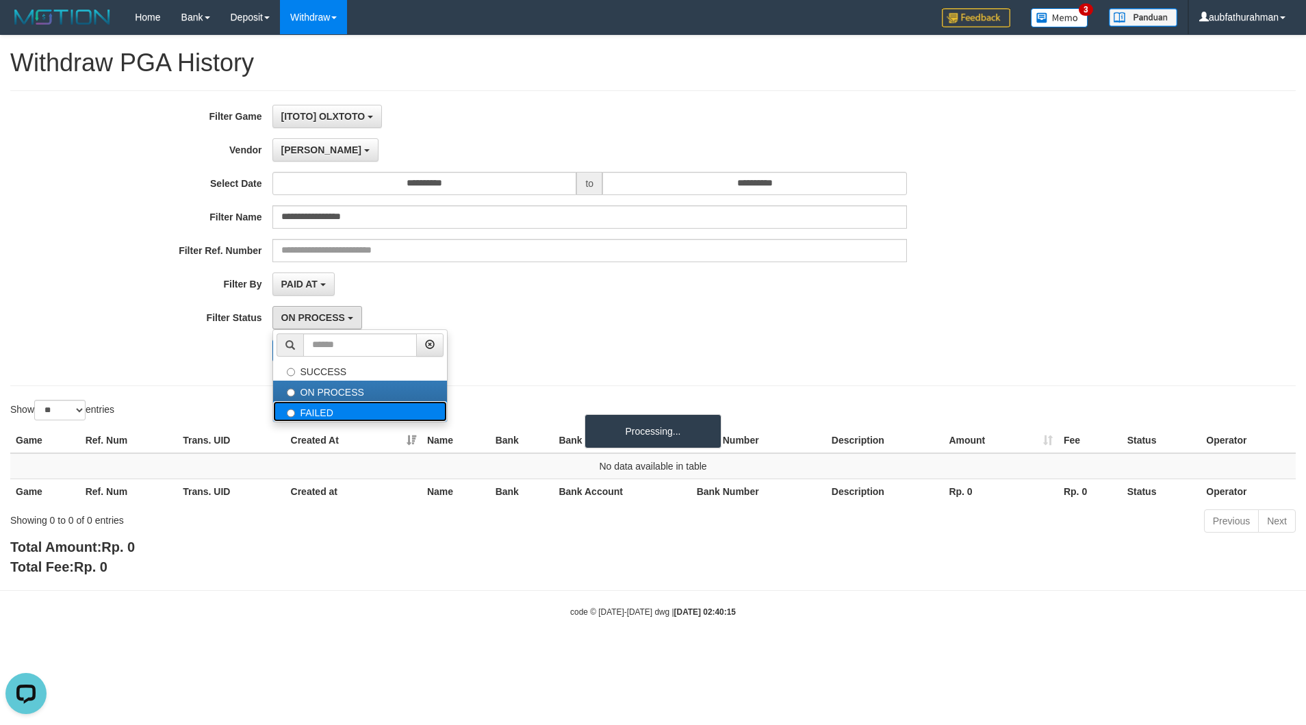
click at [323, 417] on label "FAILED" at bounding box center [360, 411] width 174 height 21
select select "*"
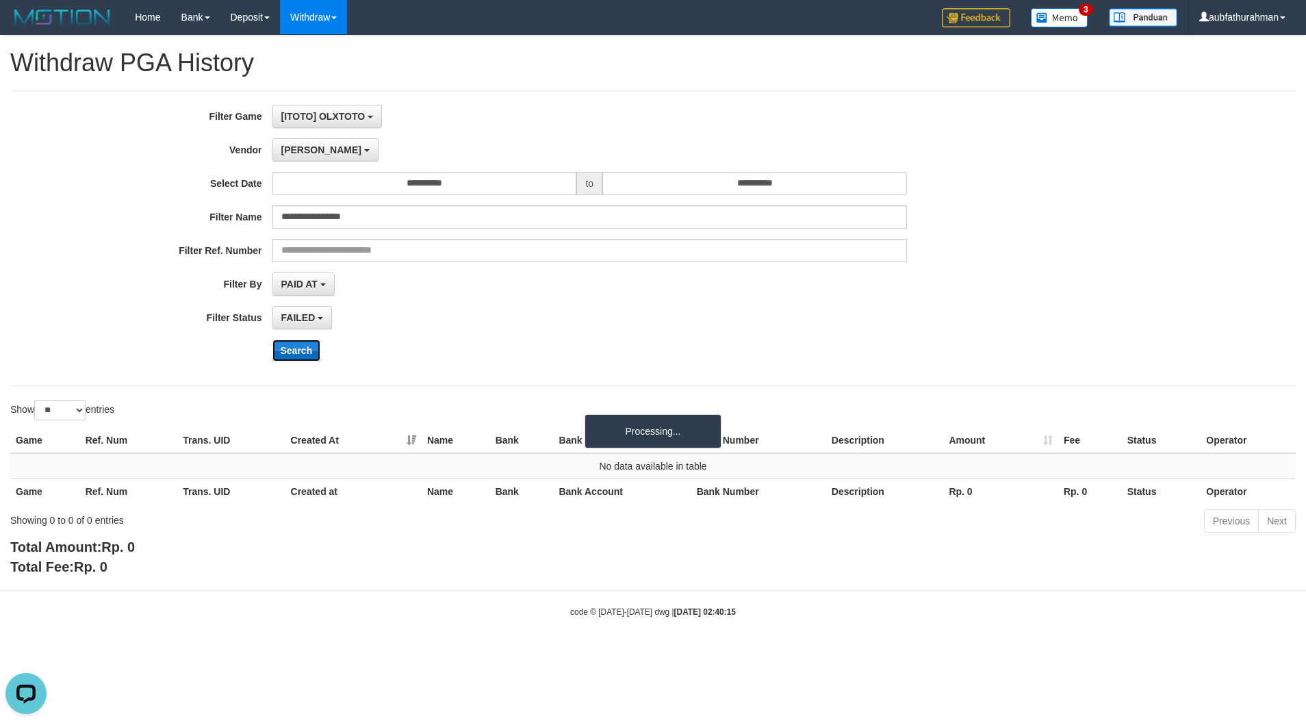
click at [304, 358] on button "Search" at bounding box center [296, 350] width 49 height 22
click at [316, 319] on span "FAILED" at bounding box center [298, 317] width 34 height 11
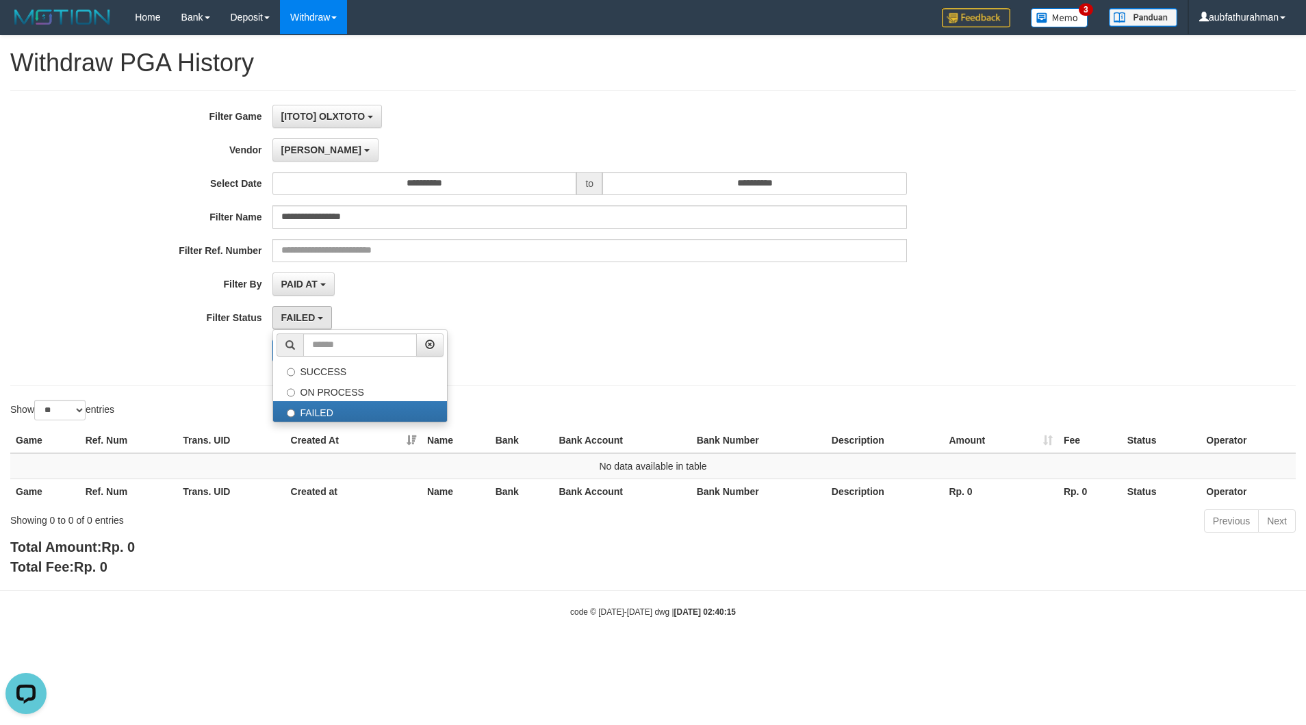
click at [577, 341] on div "**********" at bounding box center [544, 238] width 1088 height 267
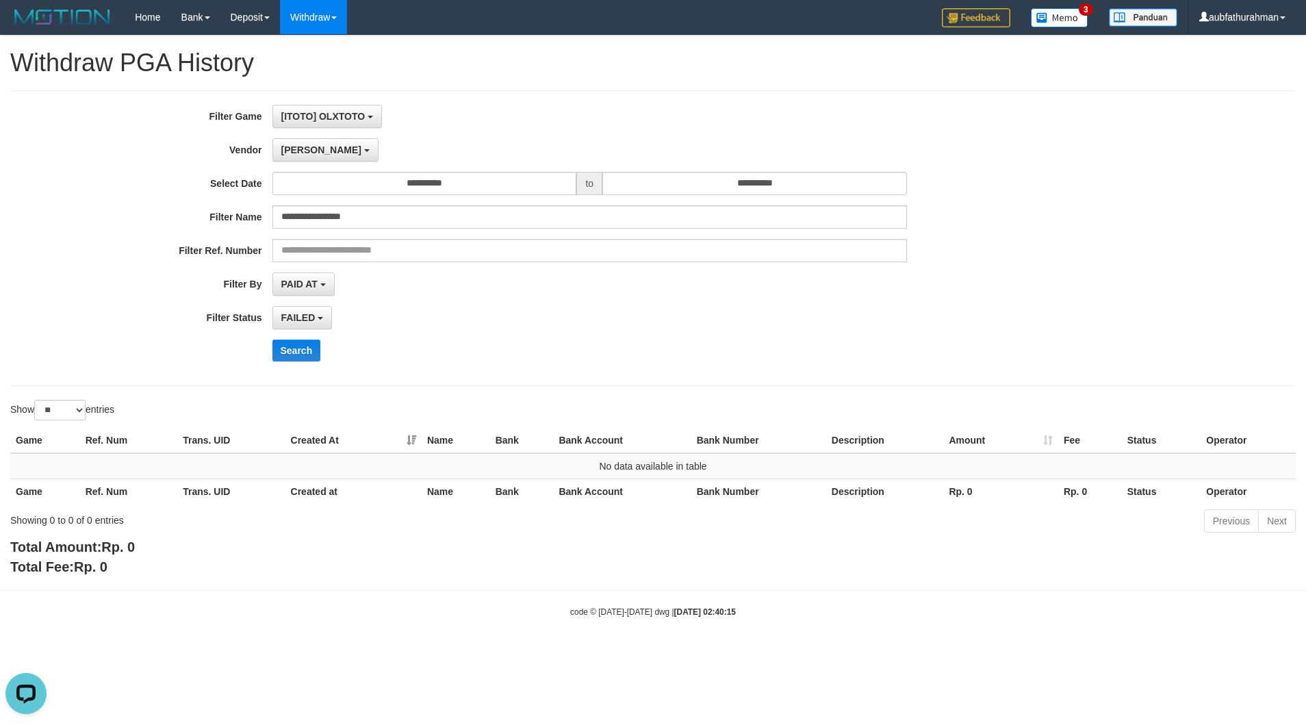
click at [632, 97] on div "**********" at bounding box center [652, 238] width 1285 height 296
